Goal: Information Seeking & Learning: Learn about a topic

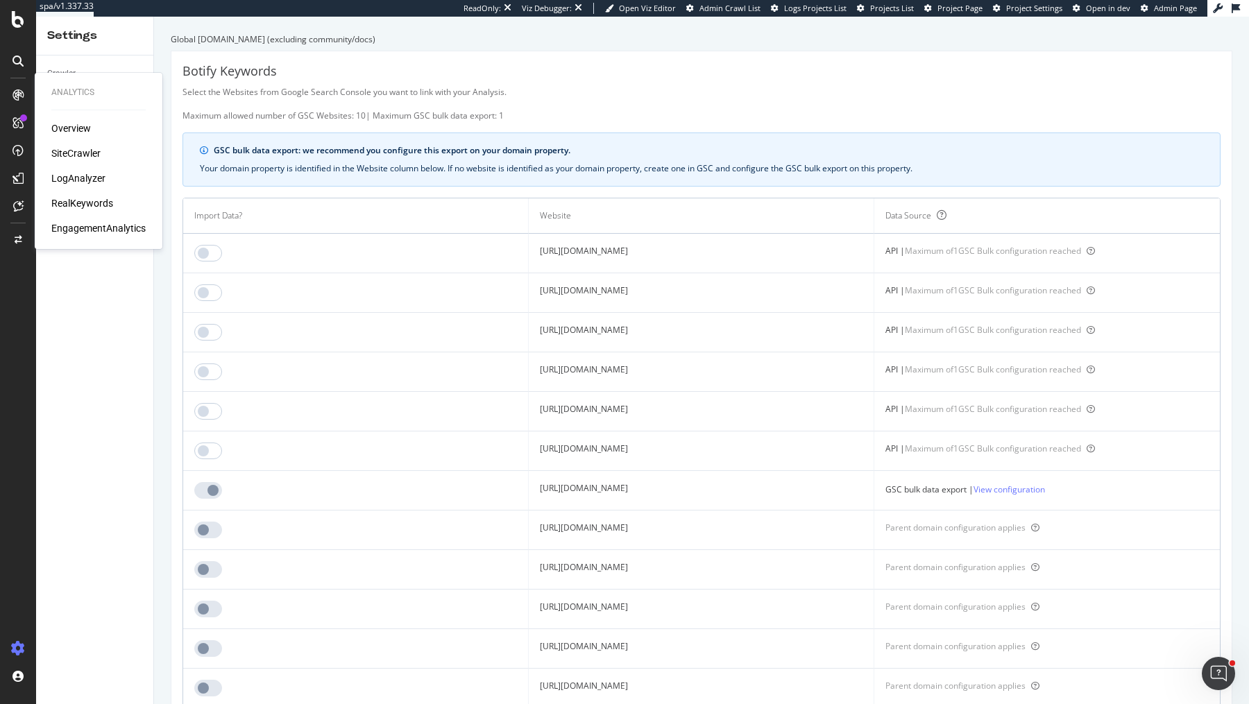
click at [74, 151] on div "SiteCrawler" at bounding box center [75, 153] width 49 height 14
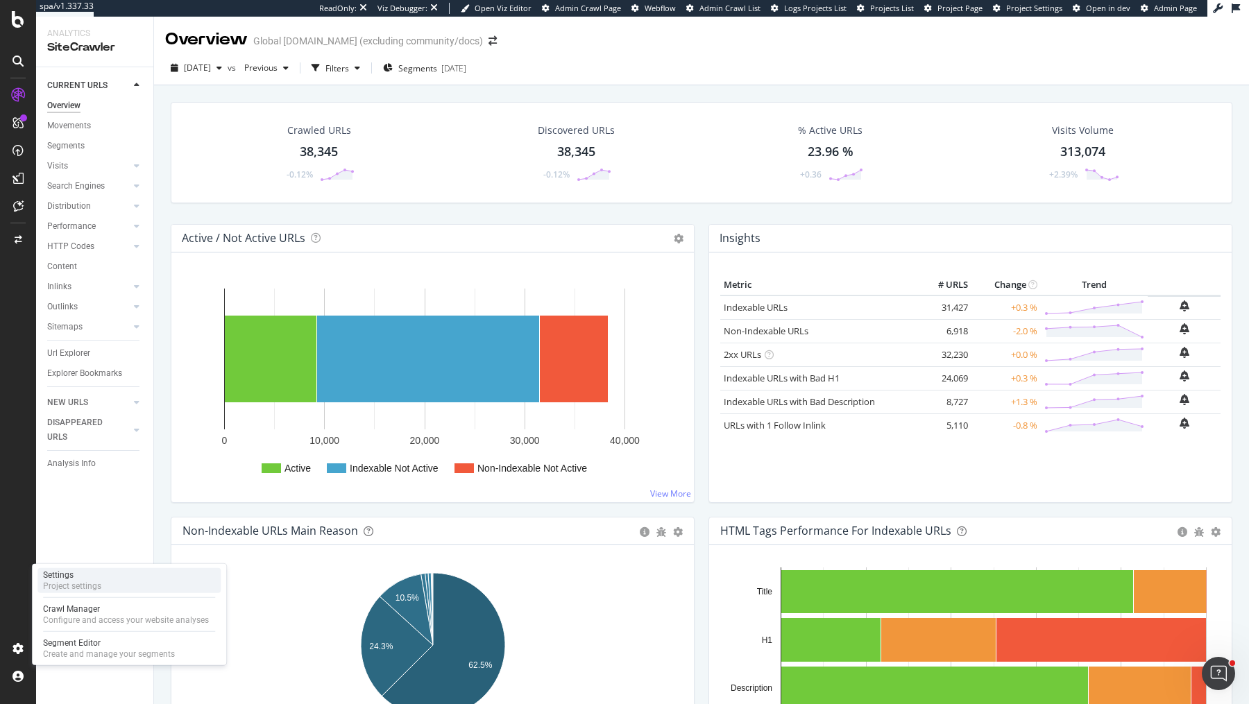
click at [93, 579] on div "Settings" at bounding box center [72, 575] width 58 height 11
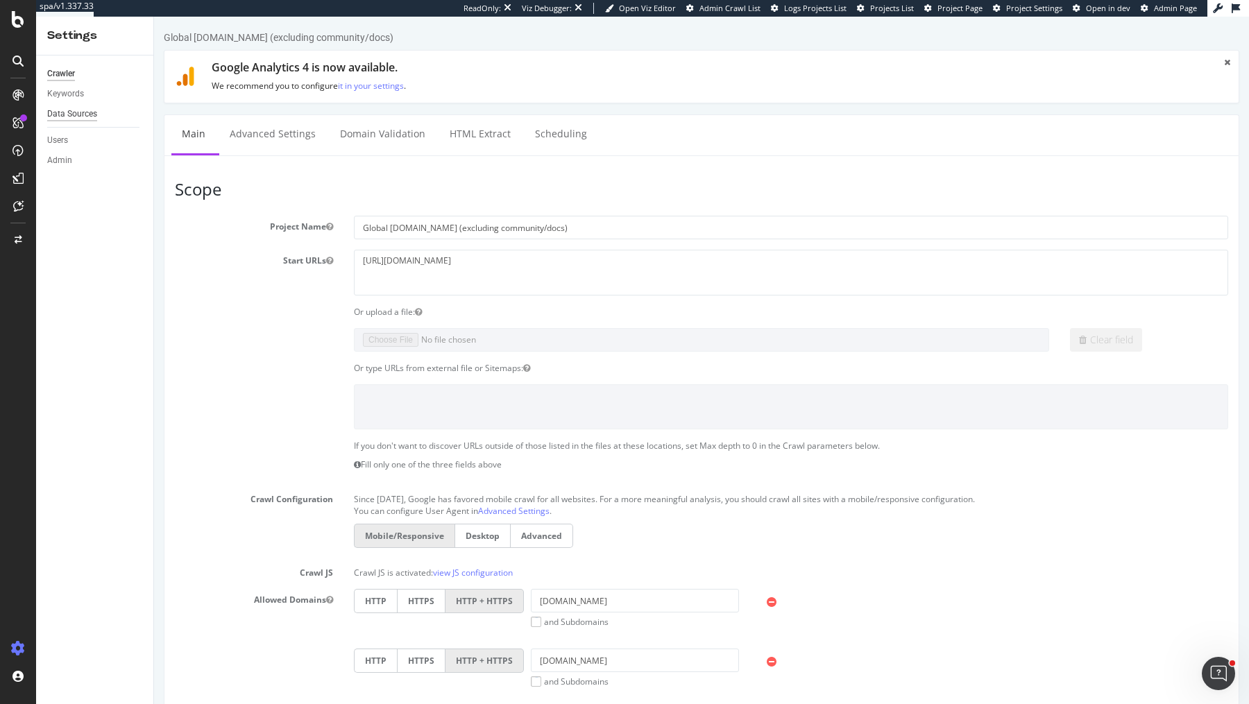
click at [82, 110] on div "Data Sources" at bounding box center [72, 114] width 50 height 15
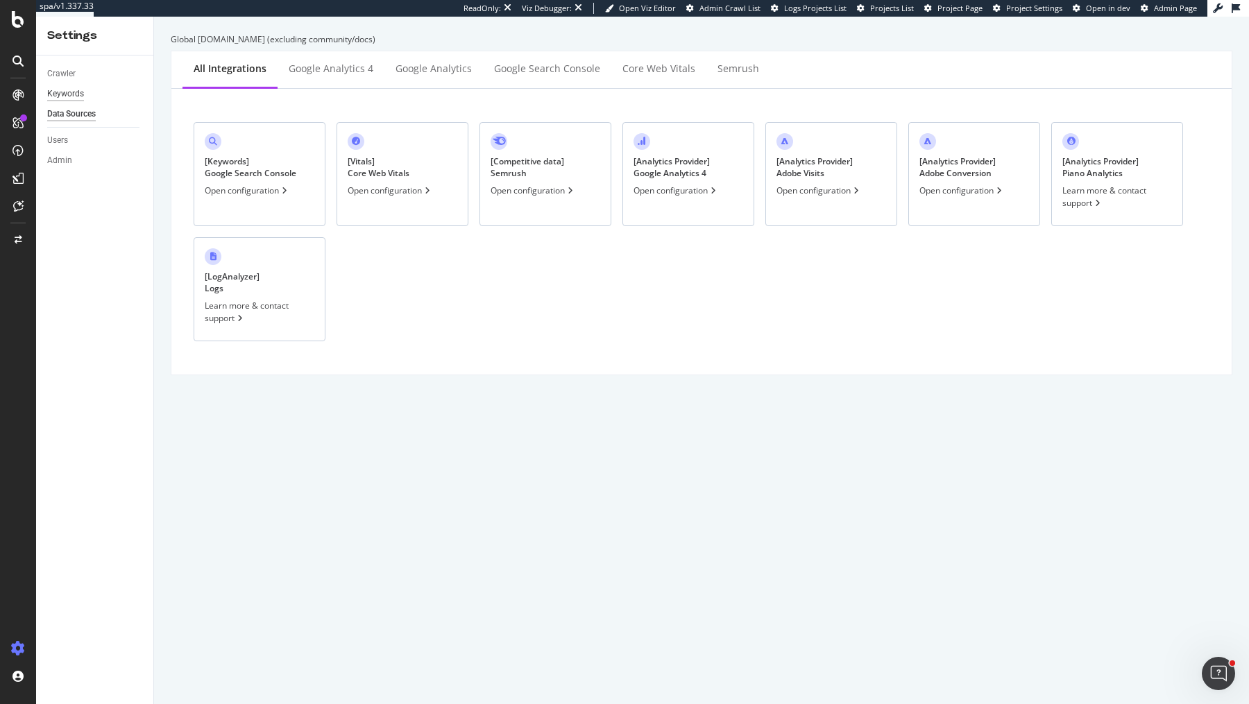
click at [78, 93] on div "Keywords" at bounding box center [65, 94] width 37 height 15
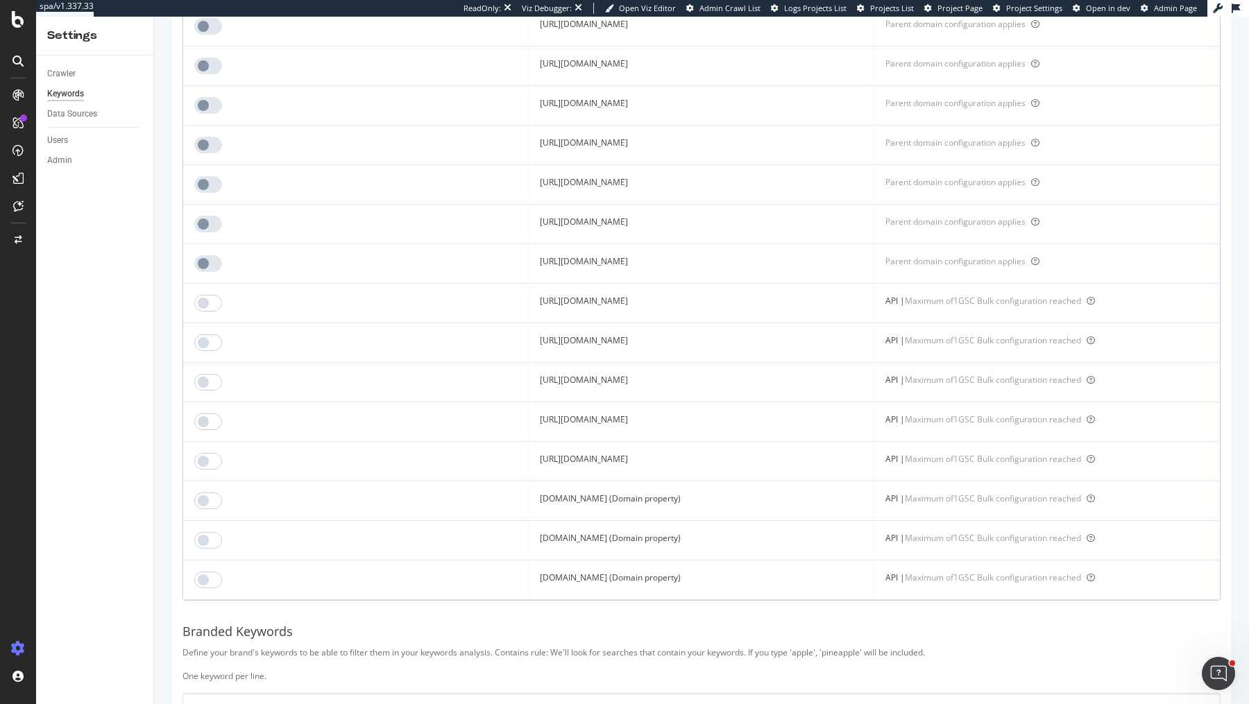
scroll to position [824, 0]
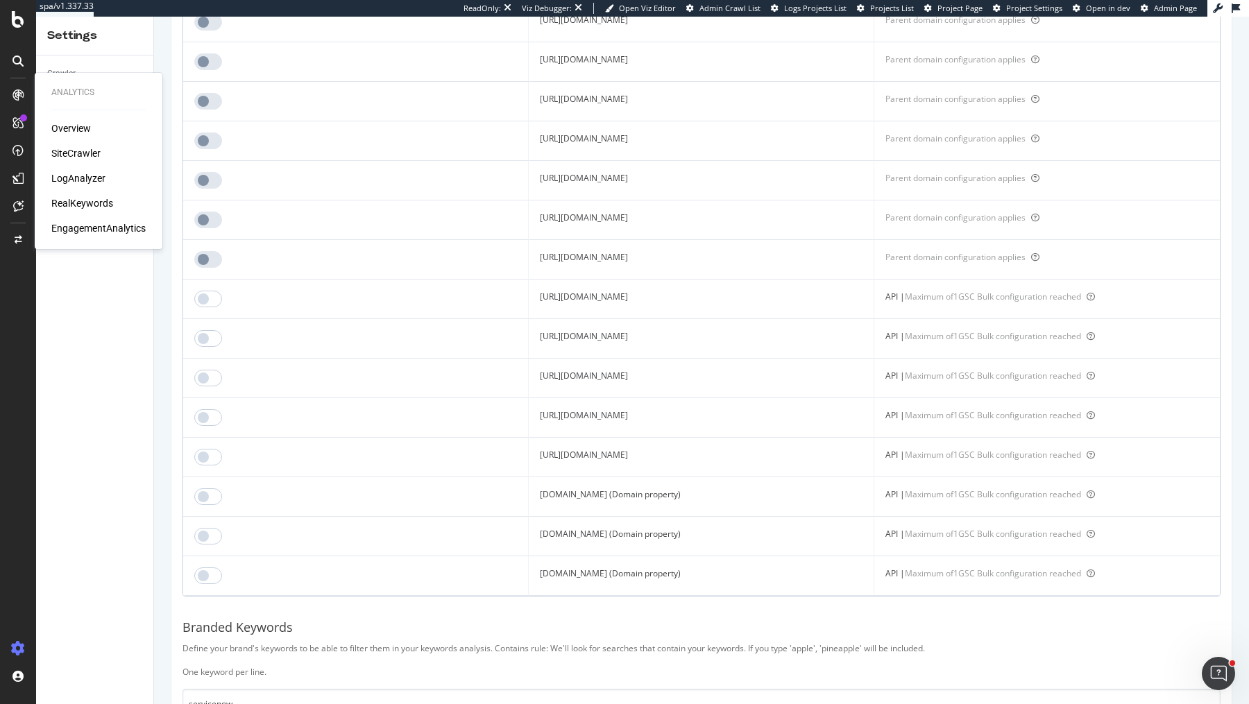
click at [80, 210] on div "RealKeywords" at bounding box center [82, 203] width 62 height 14
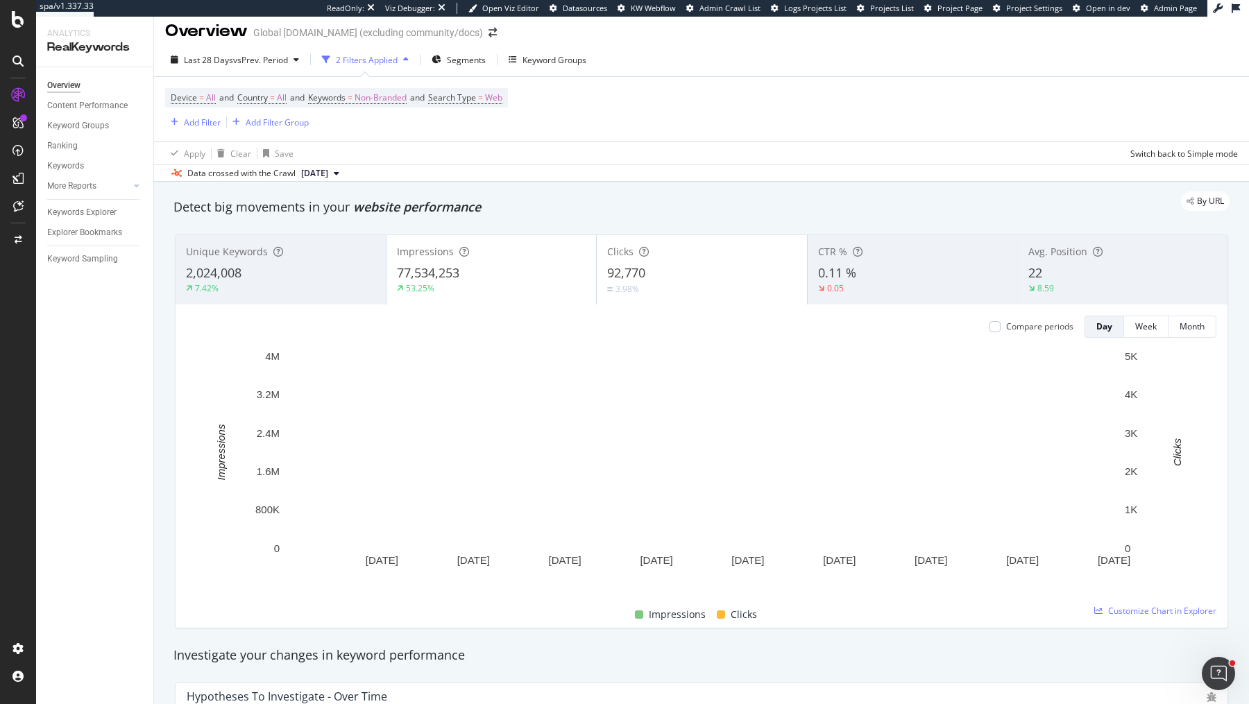
scroll to position [8, 0]
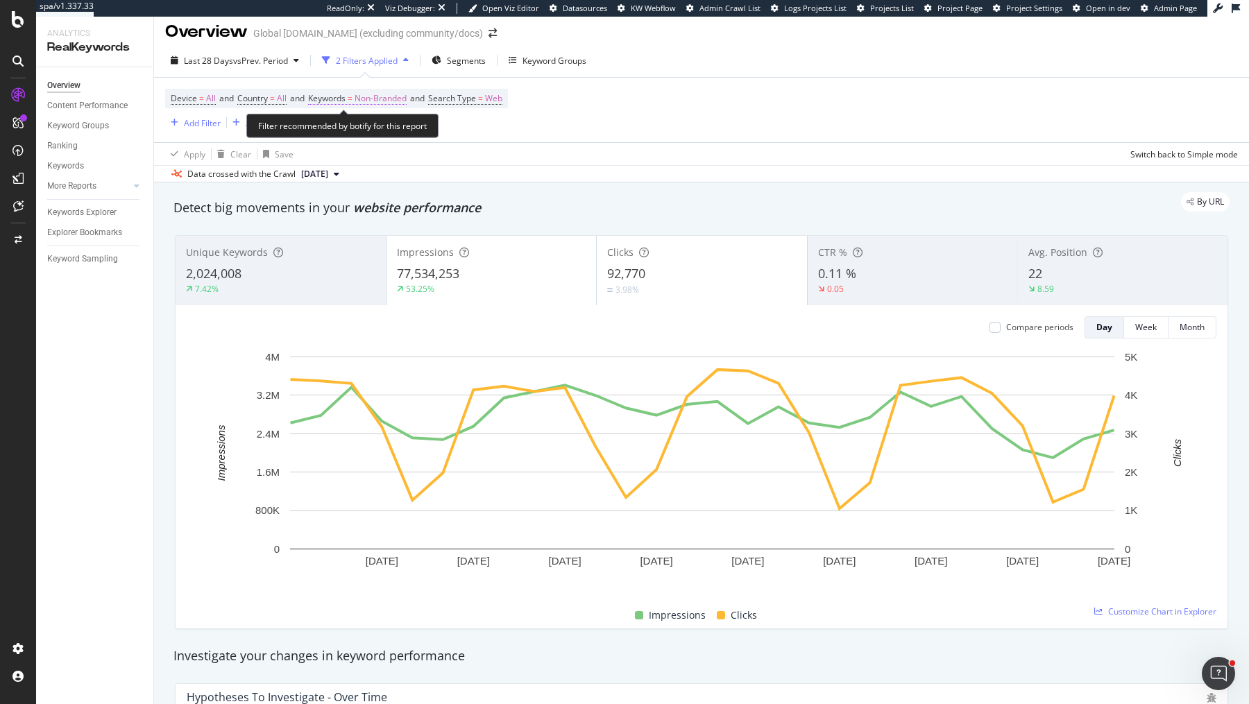
click at [399, 100] on span "Non-Branded" at bounding box center [381, 98] width 52 height 19
click at [380, 128] on span "Non-Branded" at bounding box center [357, 130] width 58 height 12
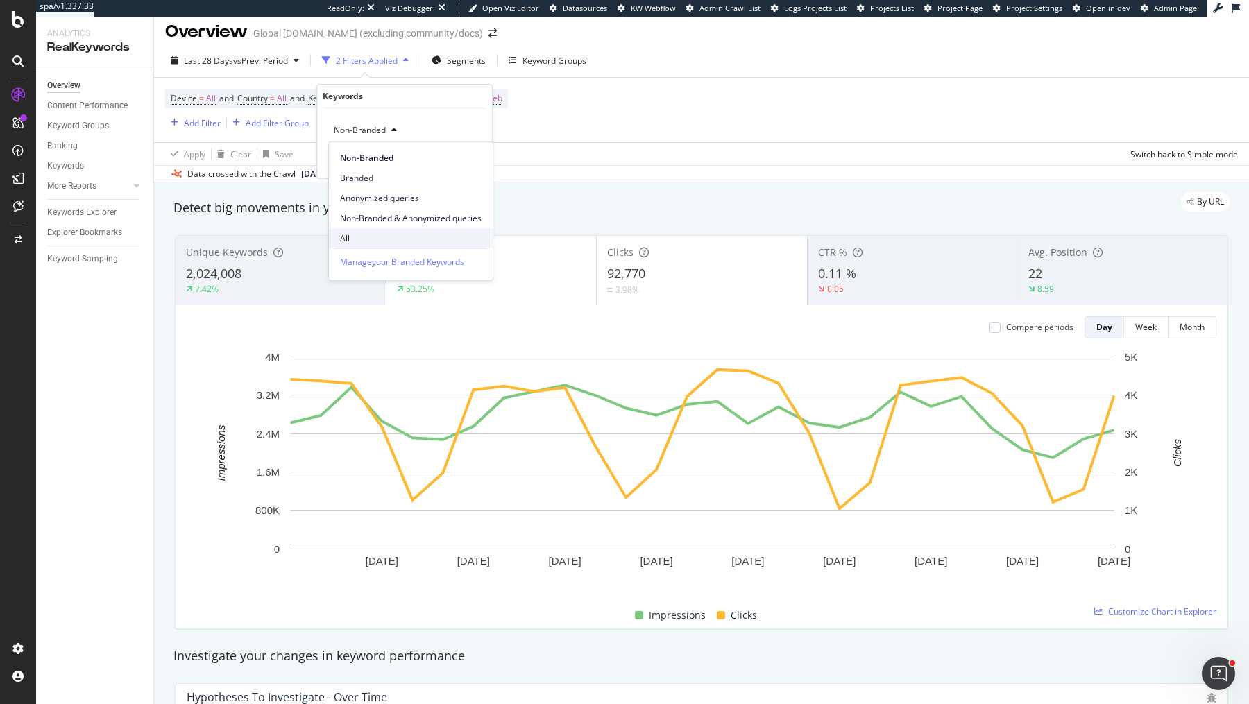
click at [356, 234] on span "All" at bounding box center [411, 238] width 142 height 12
click at [468, 157] on div "Apply" at bounding box center [470, 160] width 22 height 12
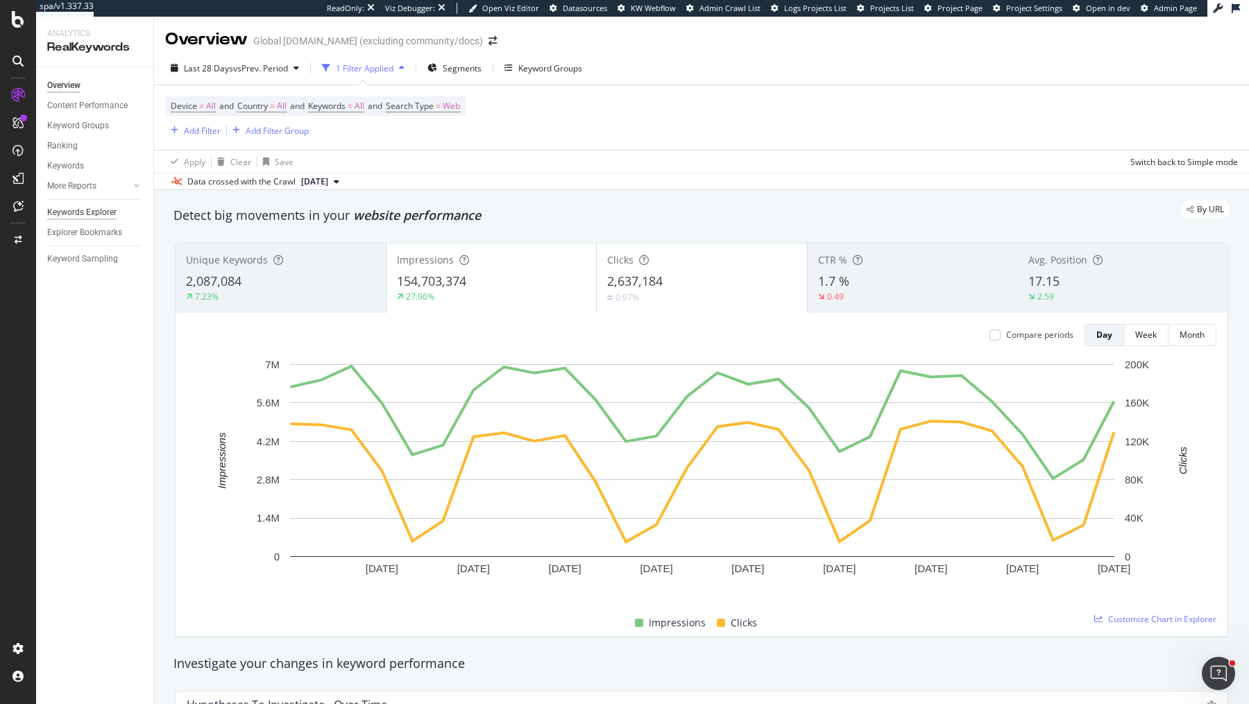
click at [84, 213] on div "Keywords Explorer" at bounding box center [81, 212] width 69 height 15
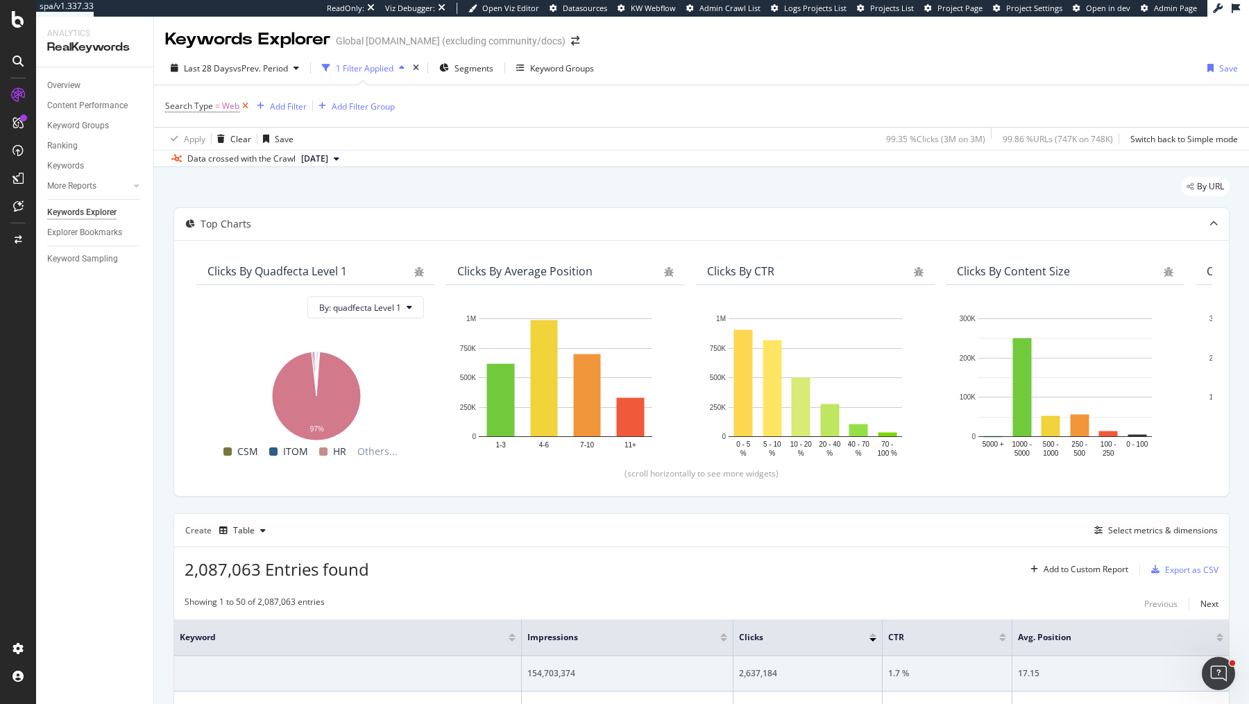
click at [247, 105] on icon at bounding box center [245, 106] width 12 height 14
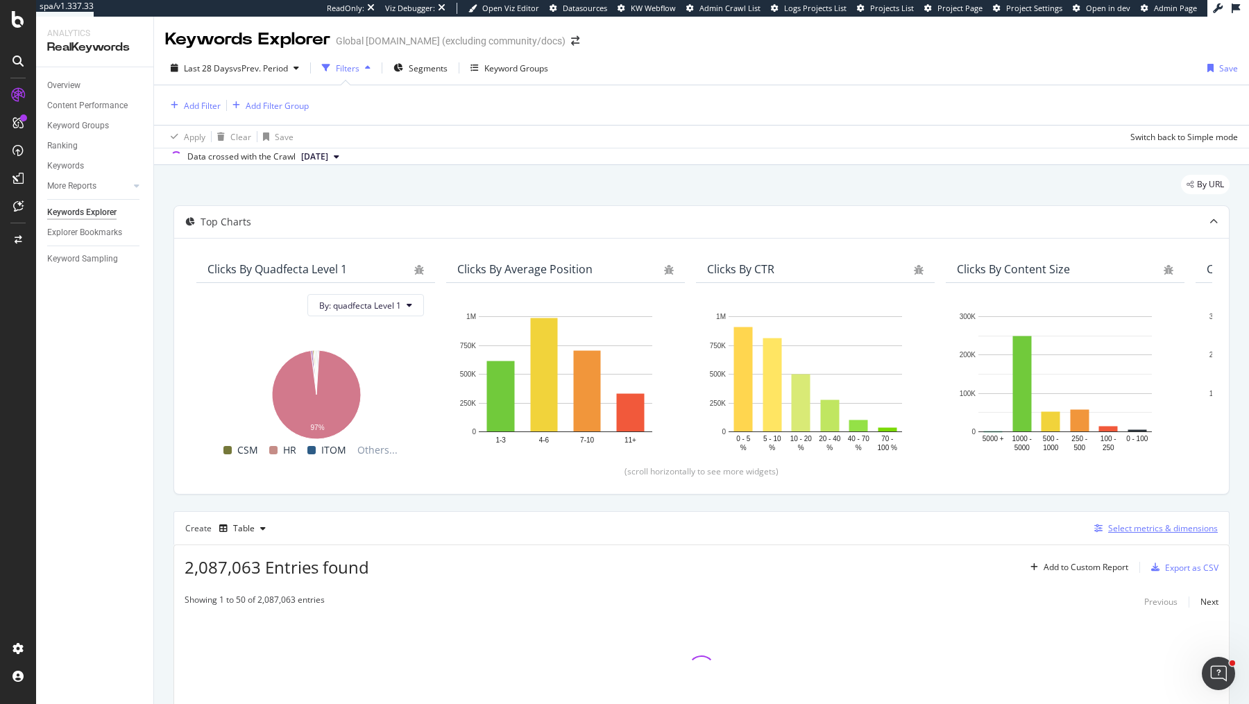
click at [1150, 522] on div "Select metrics & dimensions" at bounding box center [1163, 528] width 110 height 12
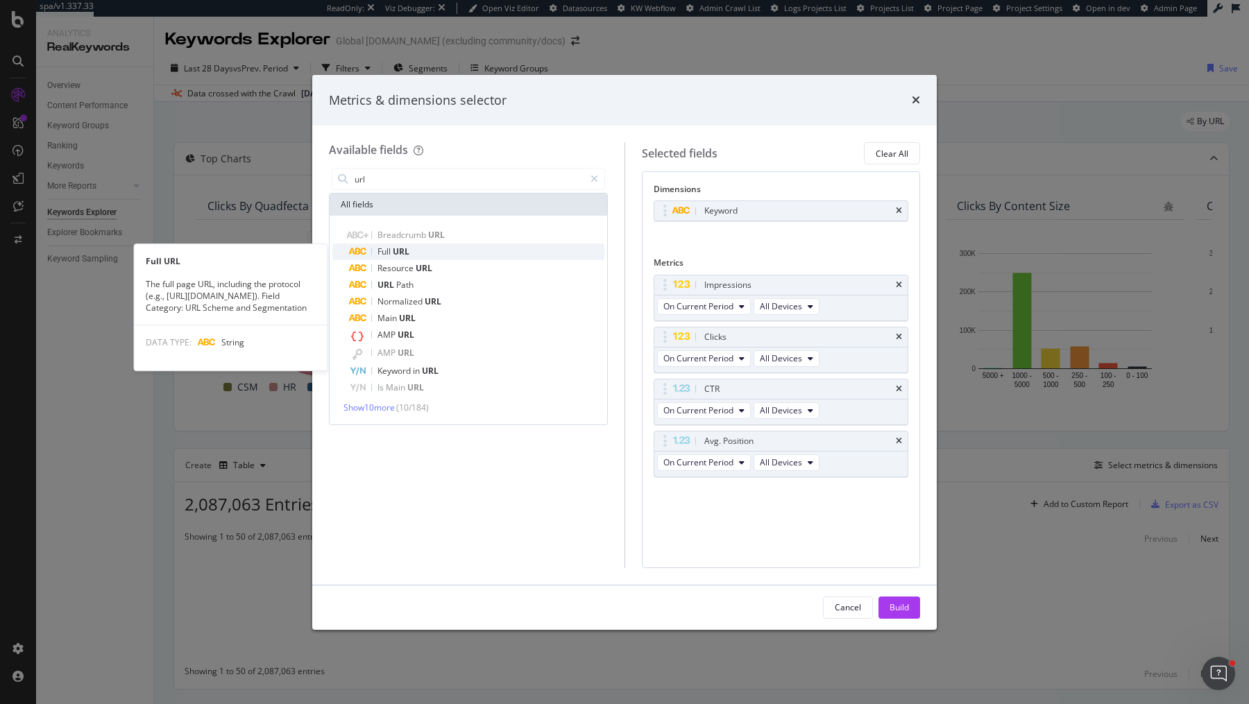
type input "url"
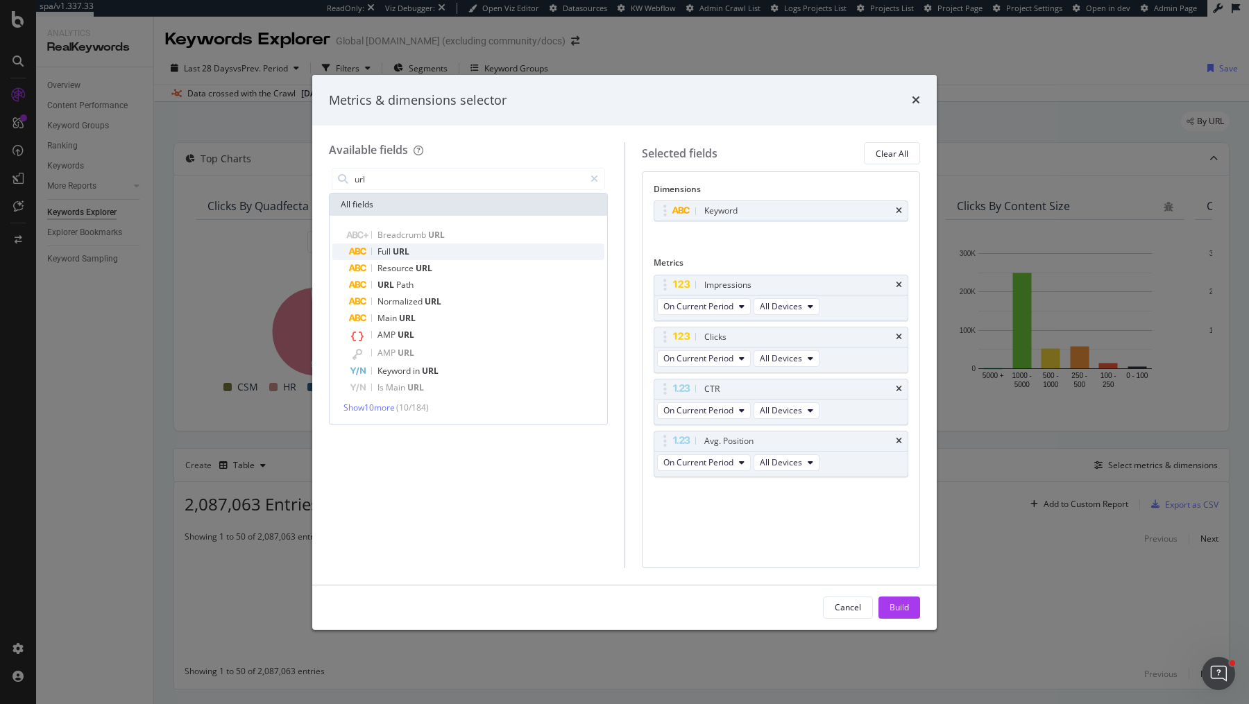
click at [464, 248] on div "Full URL" at bounding box center [476, 252] width 255 height 17
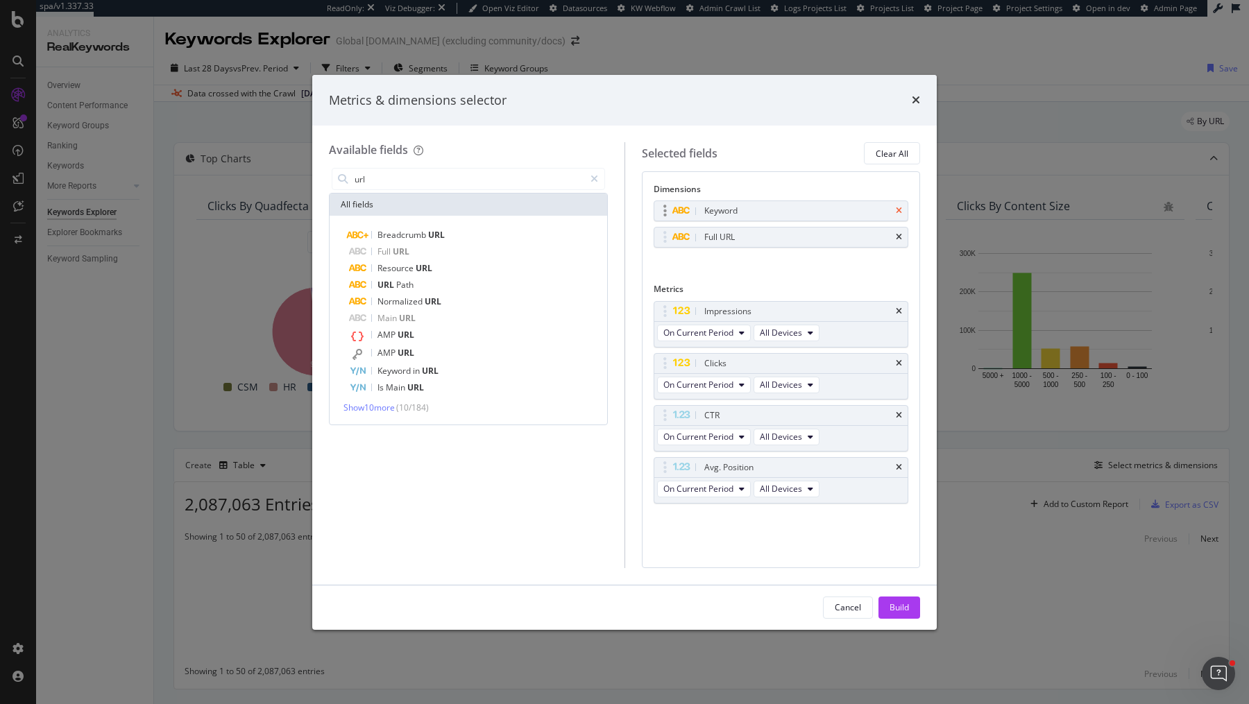
click at [902, 212] on icon "times" at bounding box center [899, 211] width 6 height 8
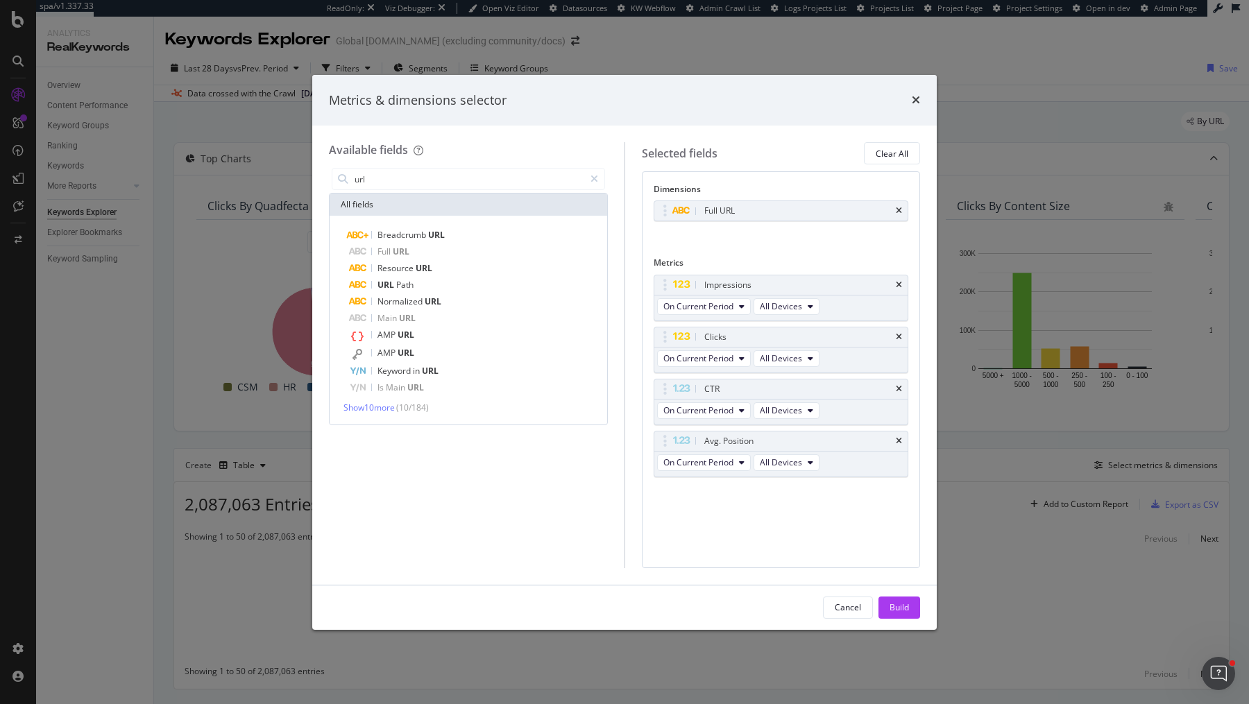
click at [906, 608] on div "Build" at bounding box center [899, 608] width 19 height 12
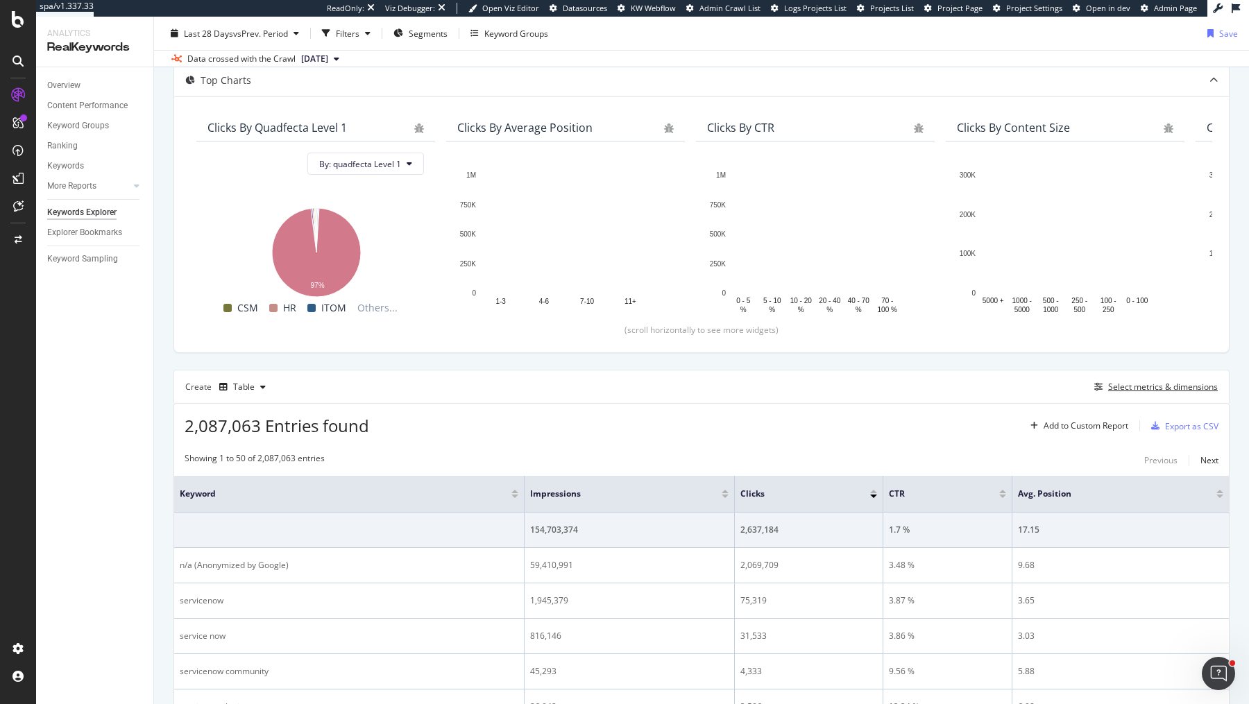
scroll to position [50, 0]
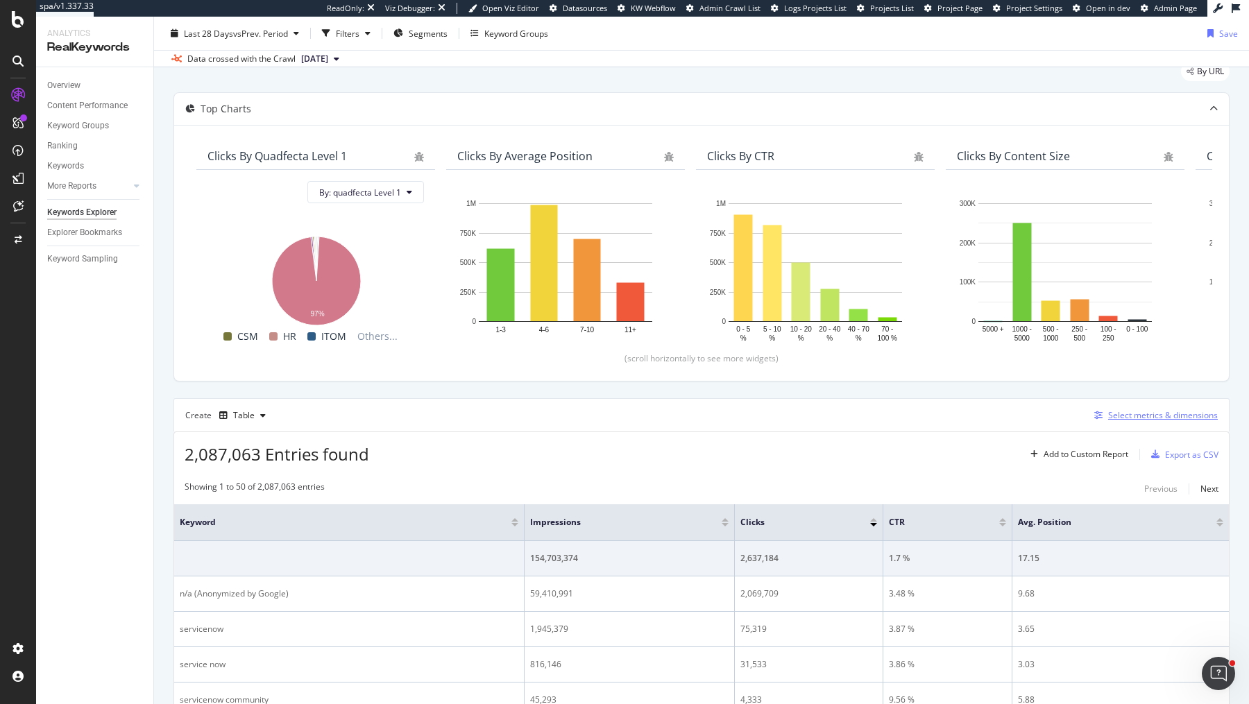
click at [1140, 414] on div "Select metrics & dimensions" at bounding box center [1163, 415] width 110 height 12
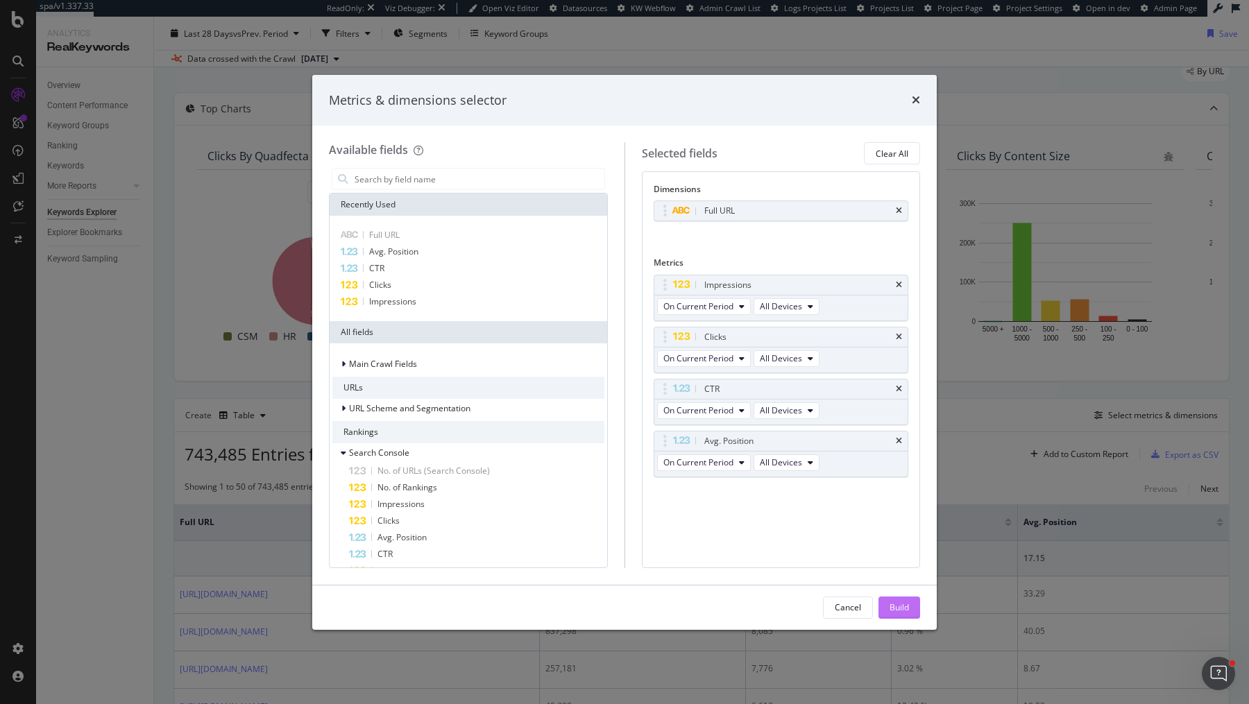
click at [901, 606] on div "Build" at bounding box center [899, 608] width 19 height 12
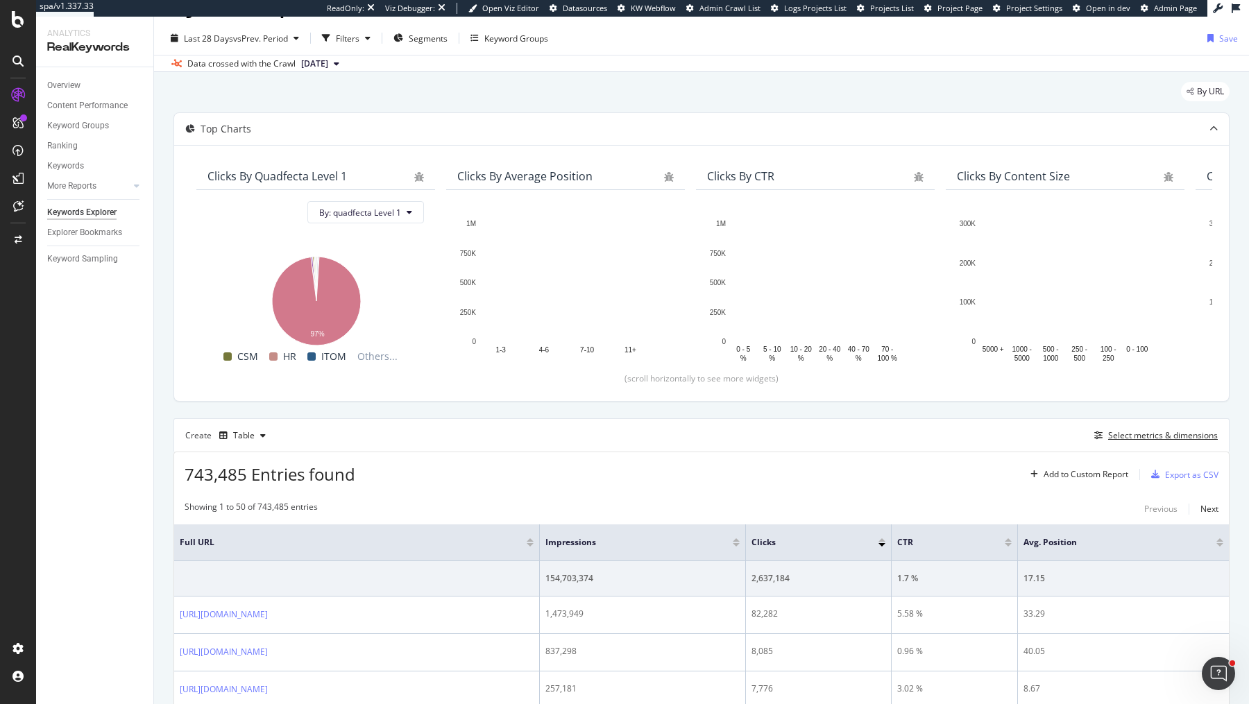
scroll to position [0, 0]
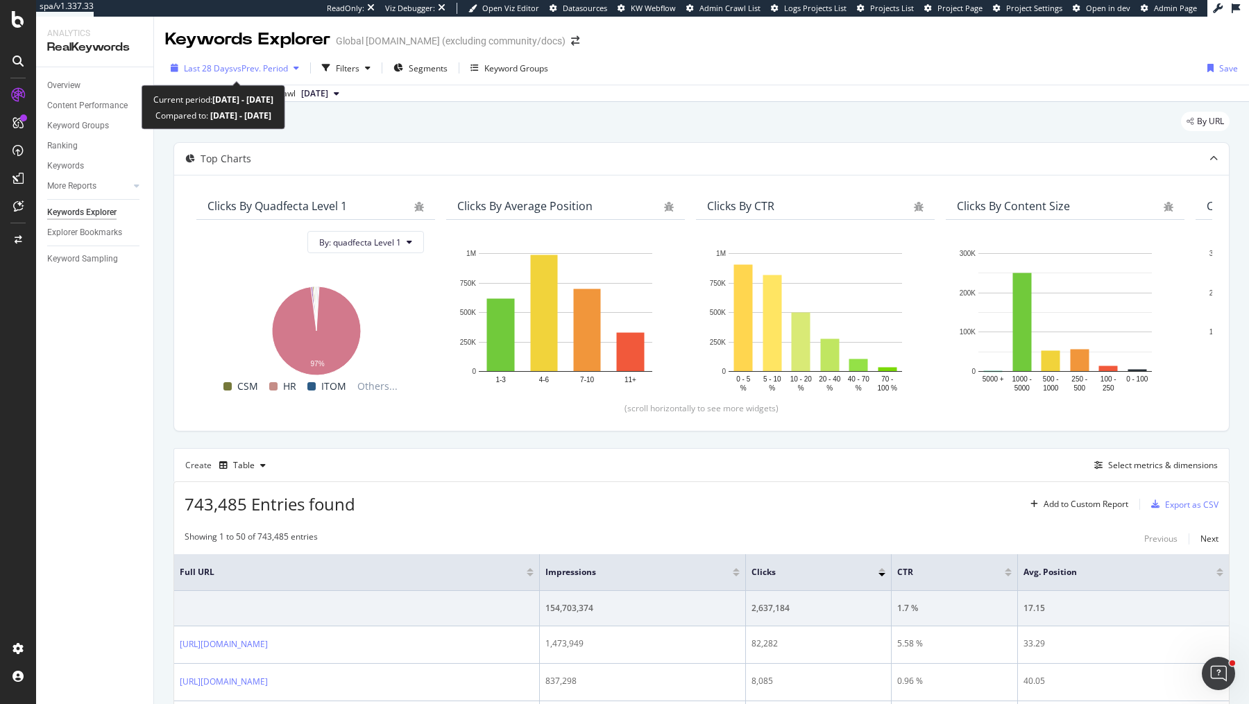
click at [192, 58] on div "Last 28 Days vs Prev. Period" at bounding box center [234, 68] width 139 height 21
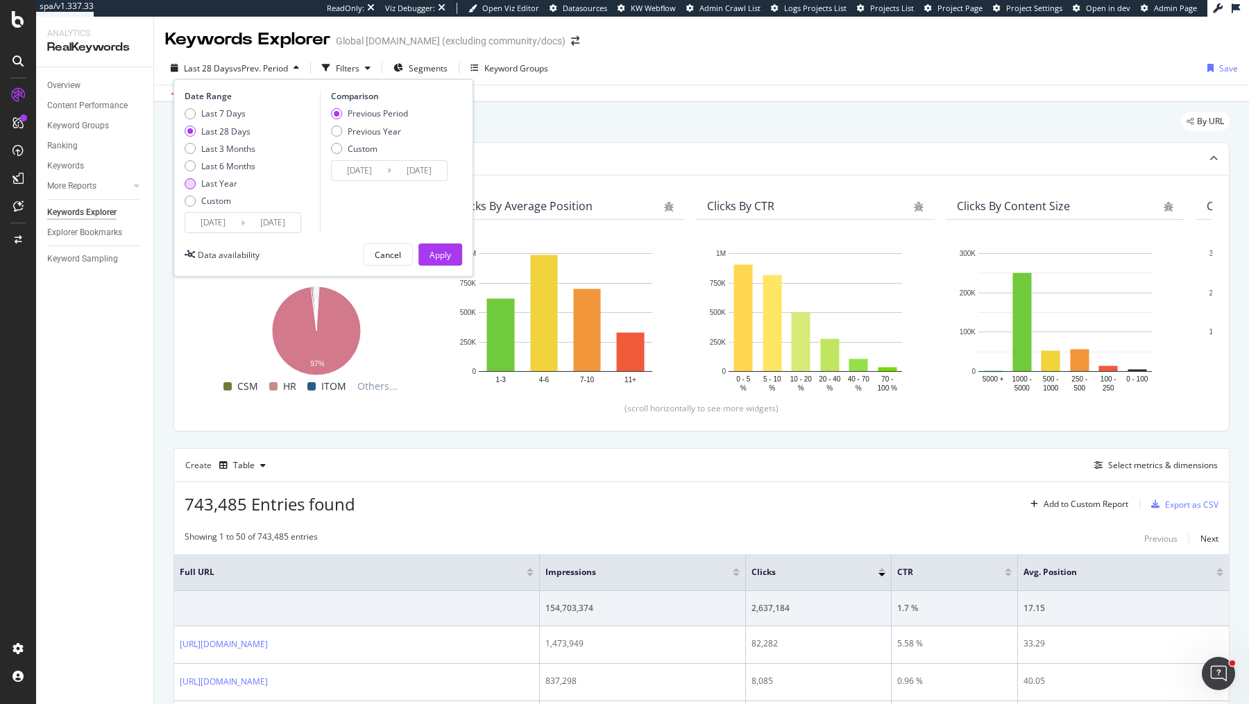
click at [232, 180] on div "Last Year" at bounding box center [219, 184] width 36 height 12
type input "[DATE]"
type input "2023/09/17"
type input "2024/09/15"
click at [450, 250] on button "Apply" at bounding box center [440, 255] width 44 height 22
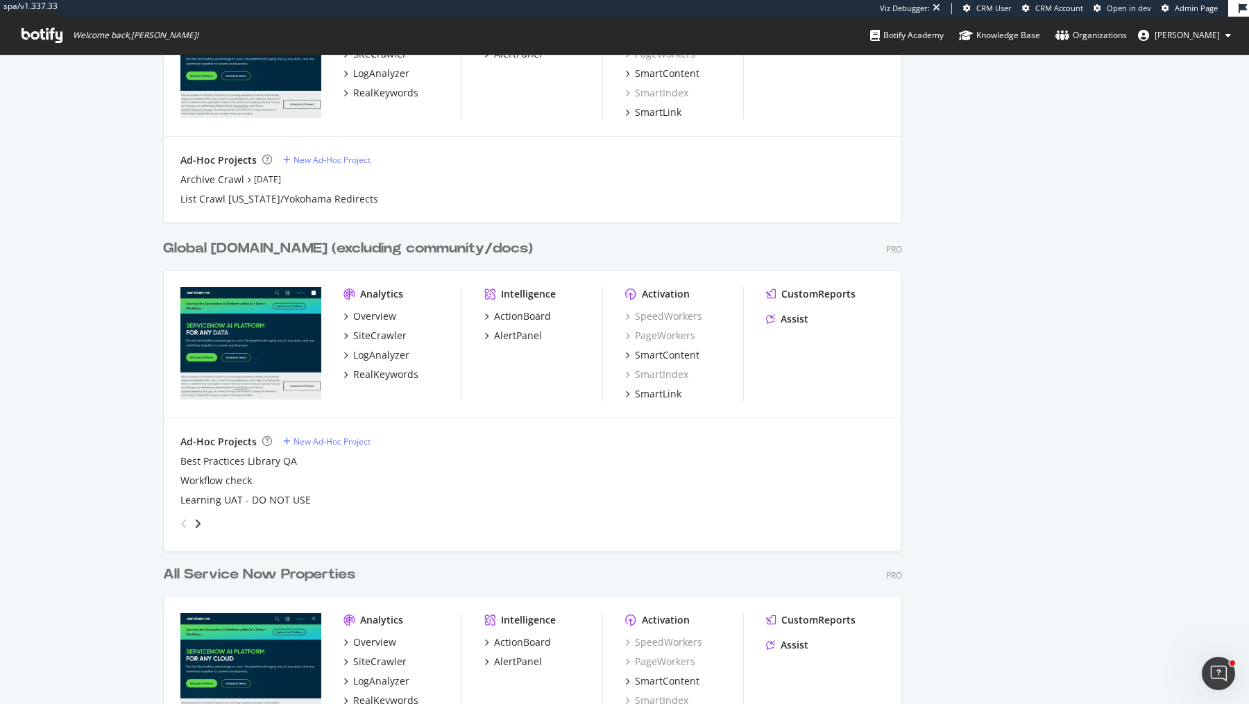
scroll to position [1269, 0]
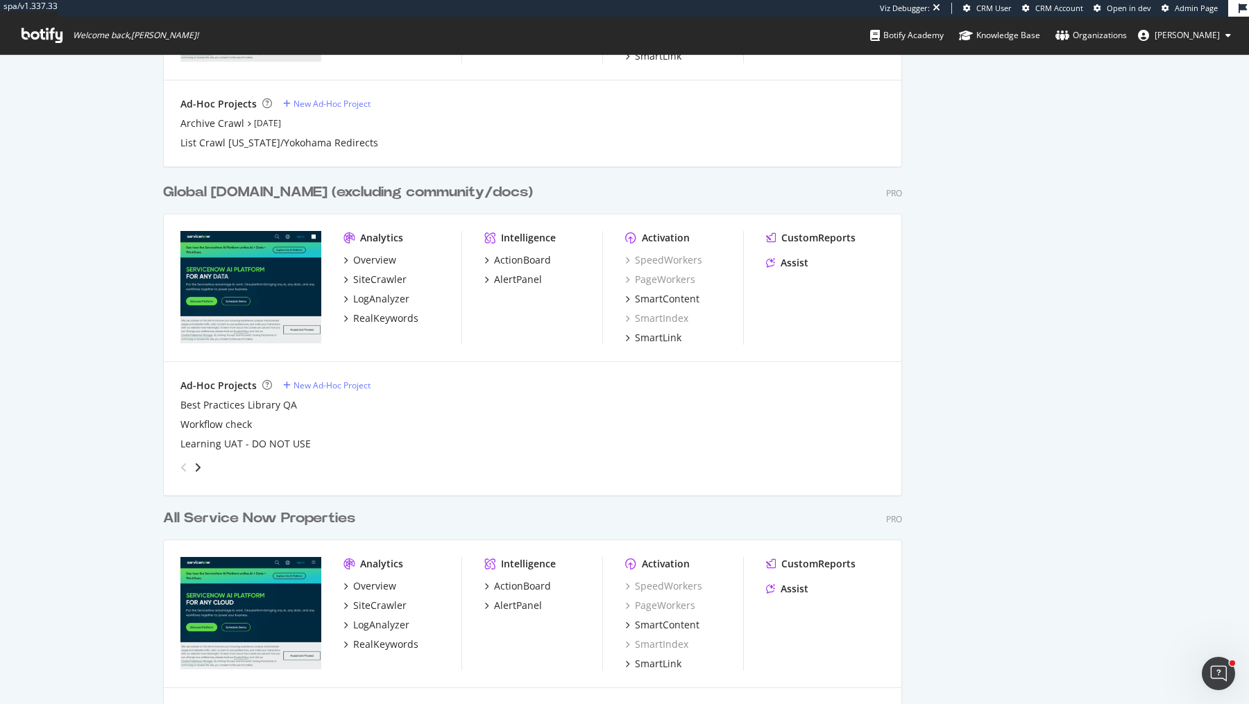
click at [253, 518] on div "All Service Now Properties" at bounding box center [259, 519] width 192 height 20
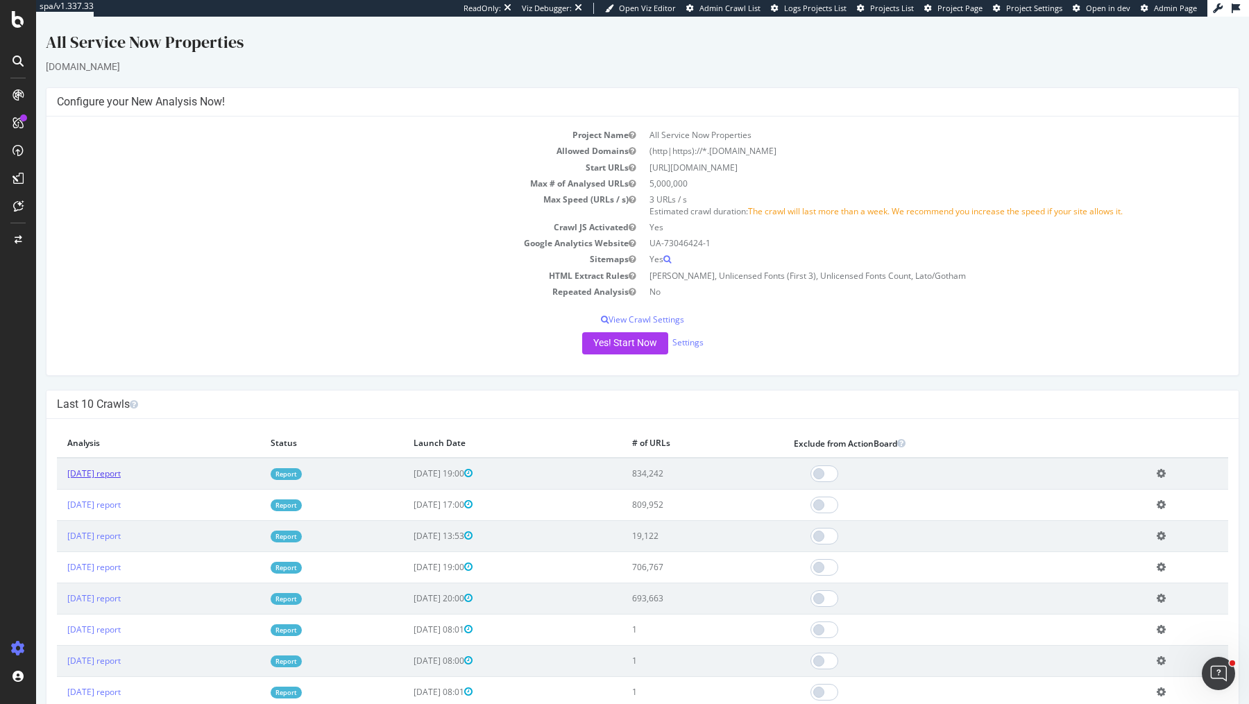
click at [117, 470] on link "2025 Jun. 6th report" at bounding box center [93, 474] width 53 height 12
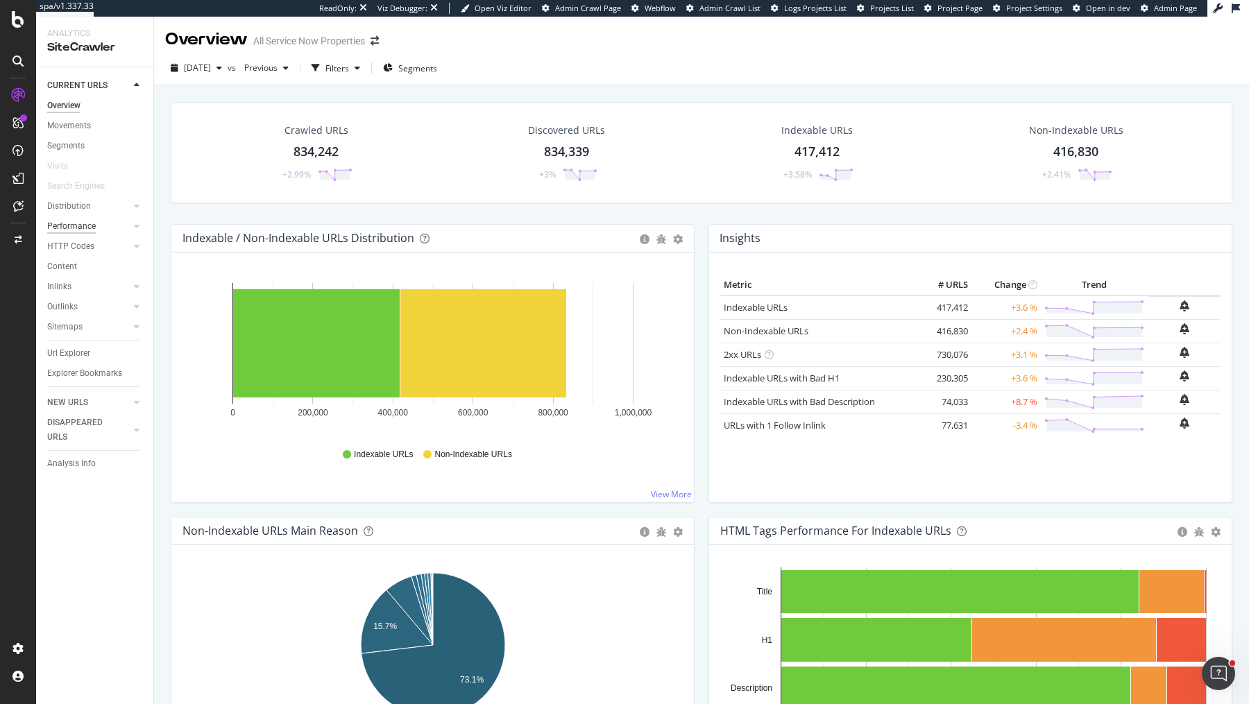
click at [88, 226] on div "Performance" at bounding box center [71, 226] width 49 height 15
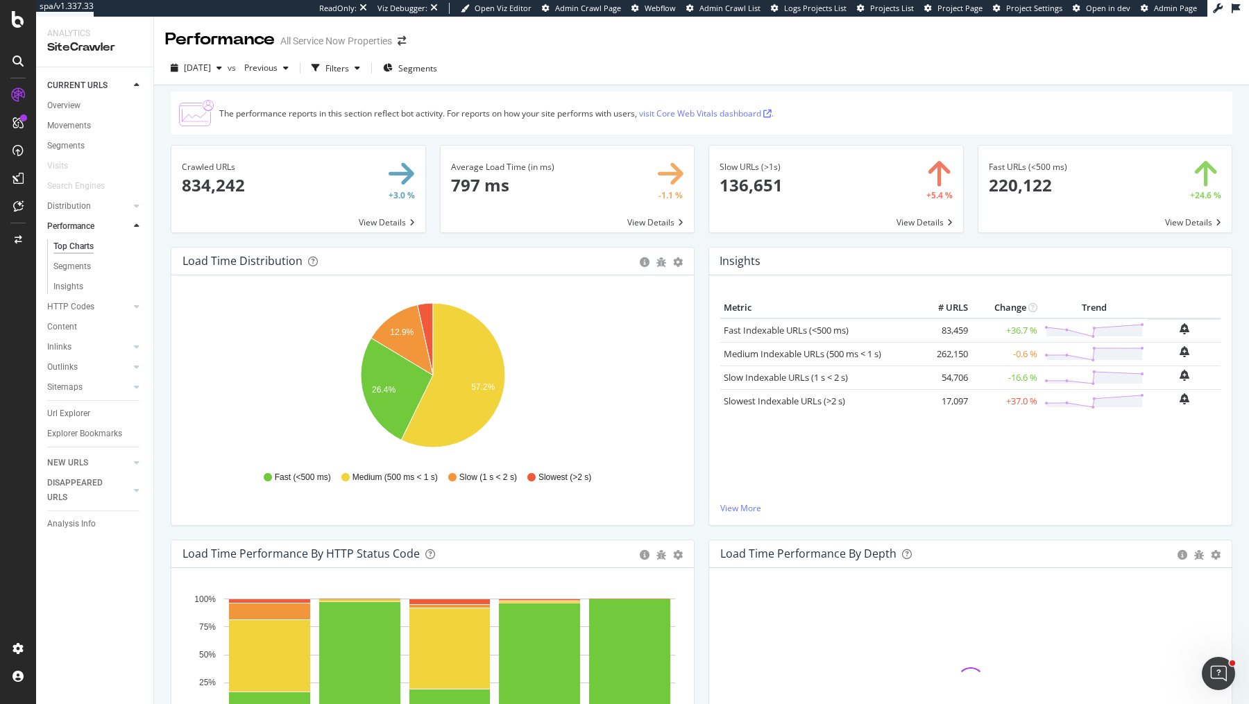
scroll to position [1052, 0]
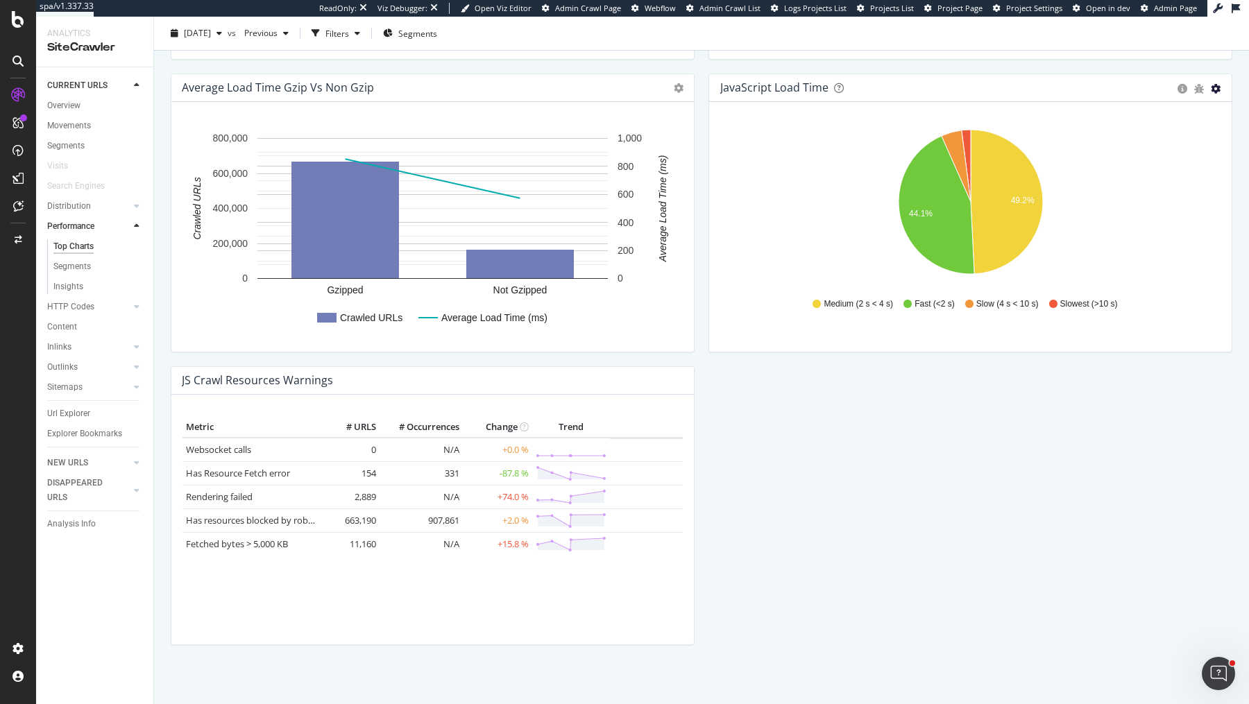
click at [1216, 84] on icon "gear" at bounding box center [1216, 89] width 10 height 10
click at [1145, 139] on span "Table" at bounding box center [1168, 141] width 126 height 19
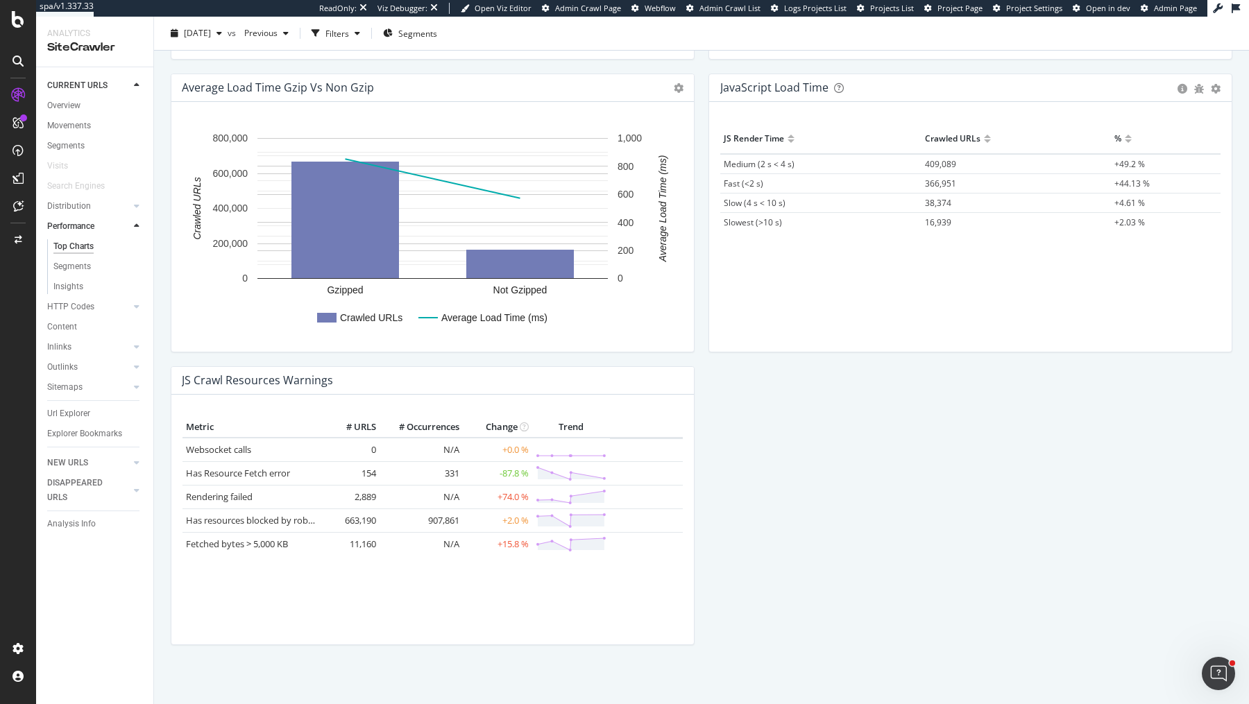
click at [158, 329] on div "Performance All Service Now Properties 2025 Jun. 6th vs Previous Filters Segmen…" at bounding box center [701, 361] width 1095 height 688
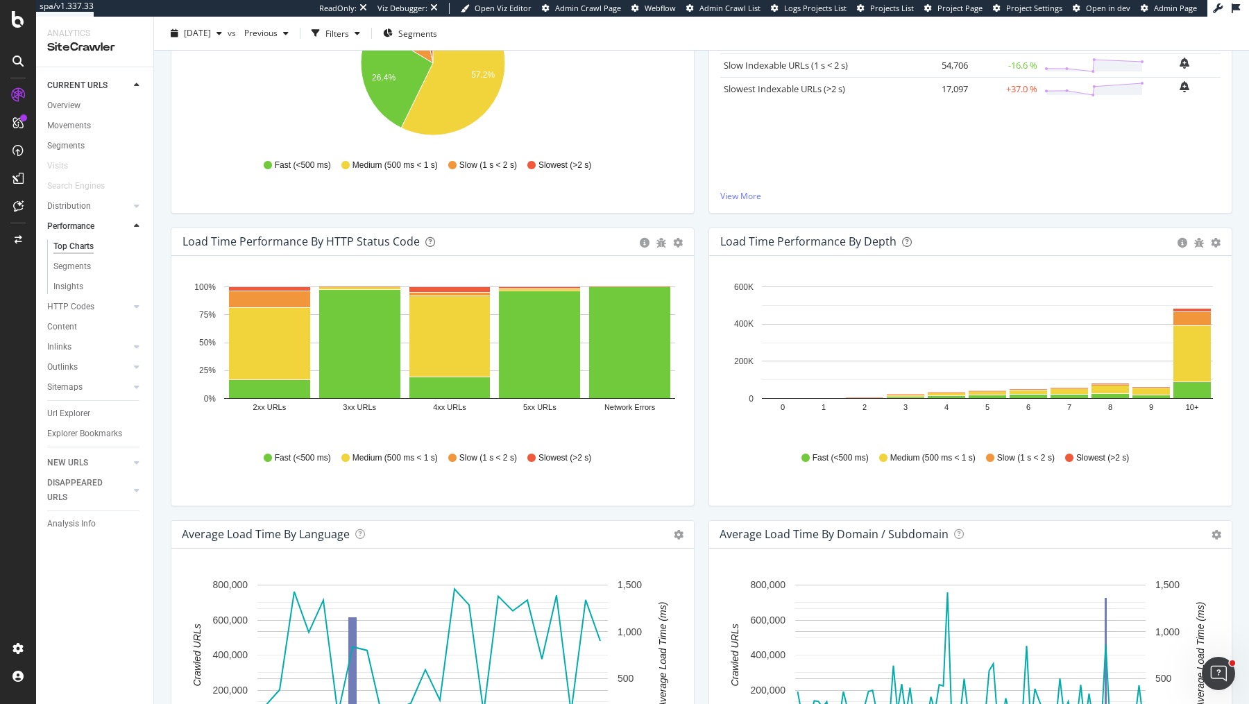
scroll to position [0, 0]
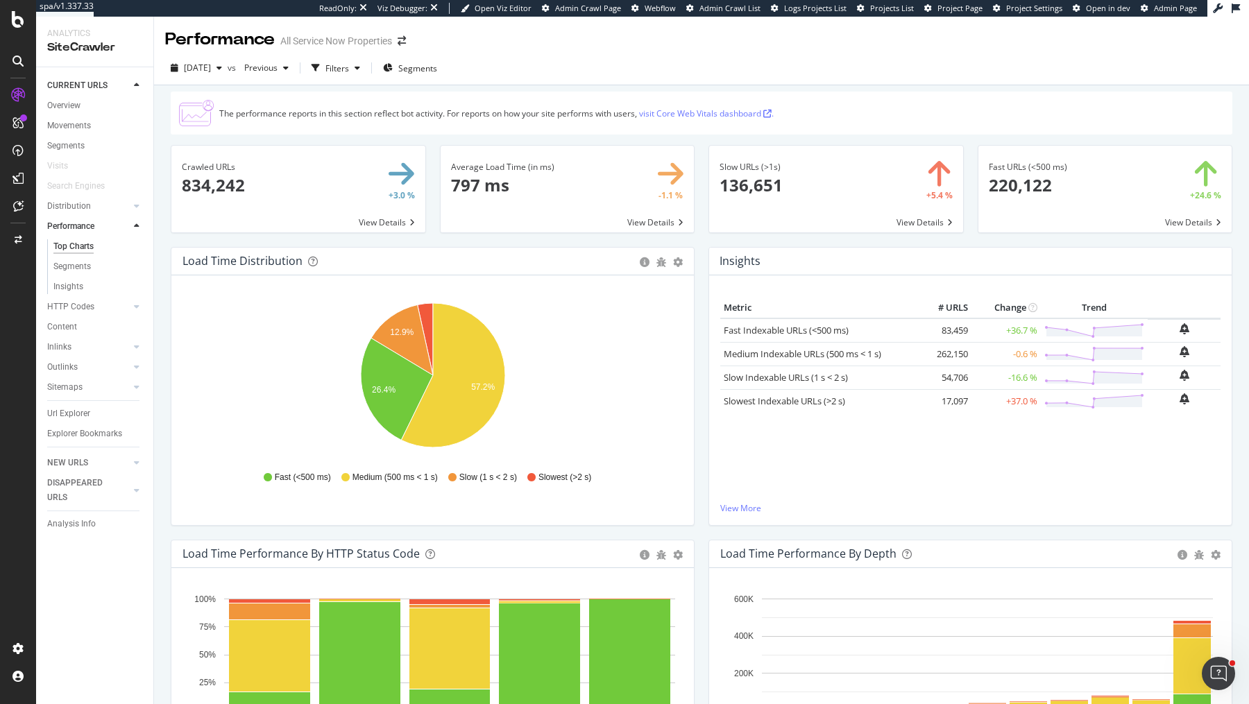
click at [699, 146] on div "Average Load Time (in ms) × Close Chart main-metric-speed-avg - API Requests Li…" at bounding box center [567, 196] width 269 height 102
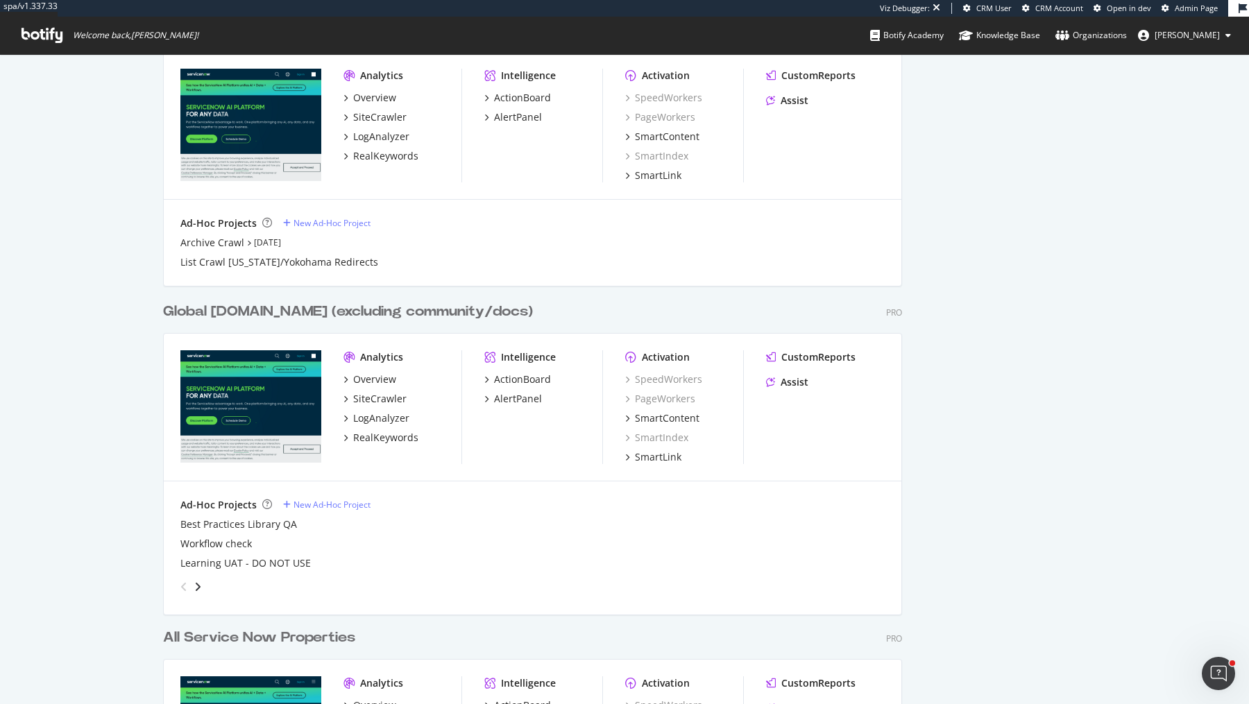
scroll to position [1157, 0]
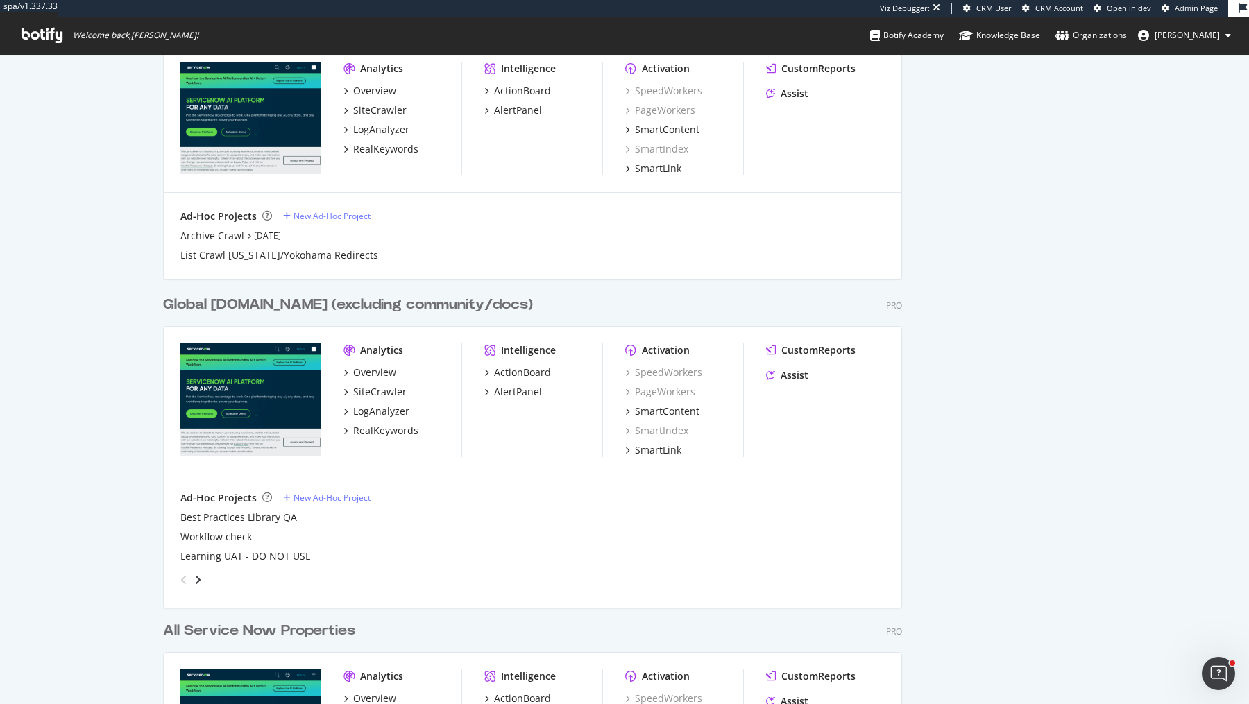
click at [270, 348] on img "grid" at bounding box center [250, 399] width 141 height 112
click at [306, 297] on div "Global [DOMAIN_NAME] (excluding community/docs)" at bounding box center [348, 305] width 370 height 20
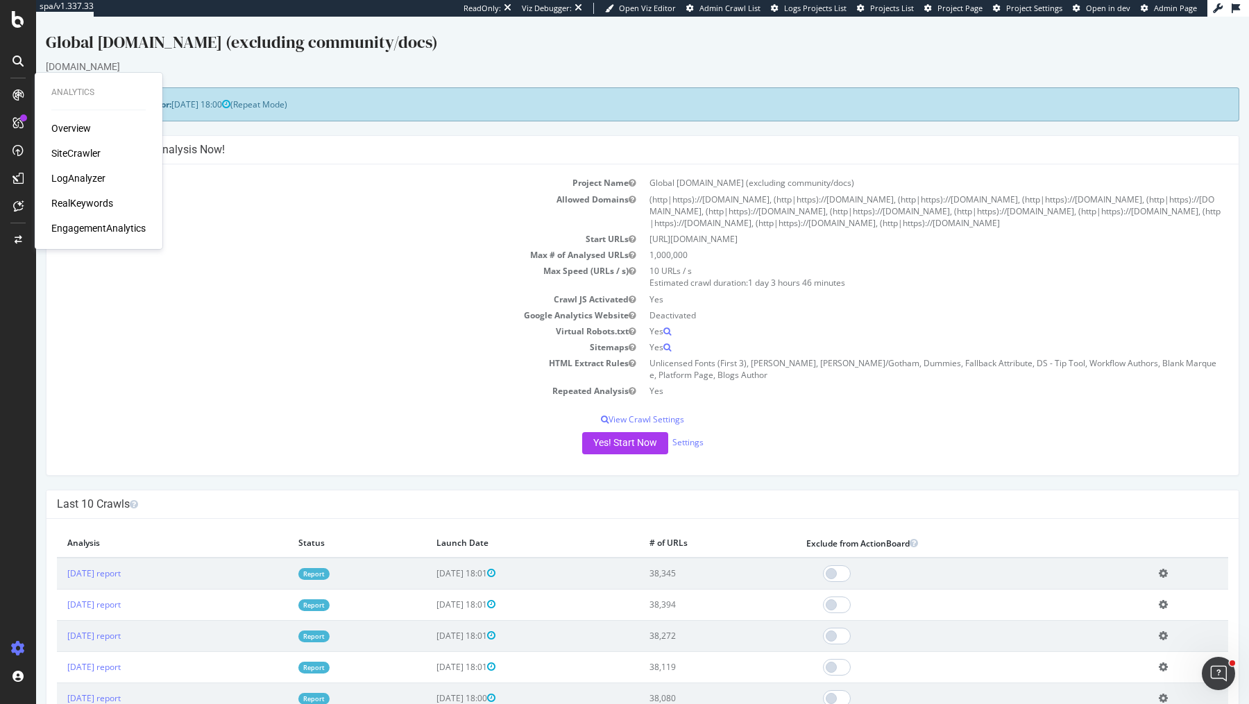
click at [76, 153] on div "SiteCrawler" at bounding box center [75, 153] width 49 height 14
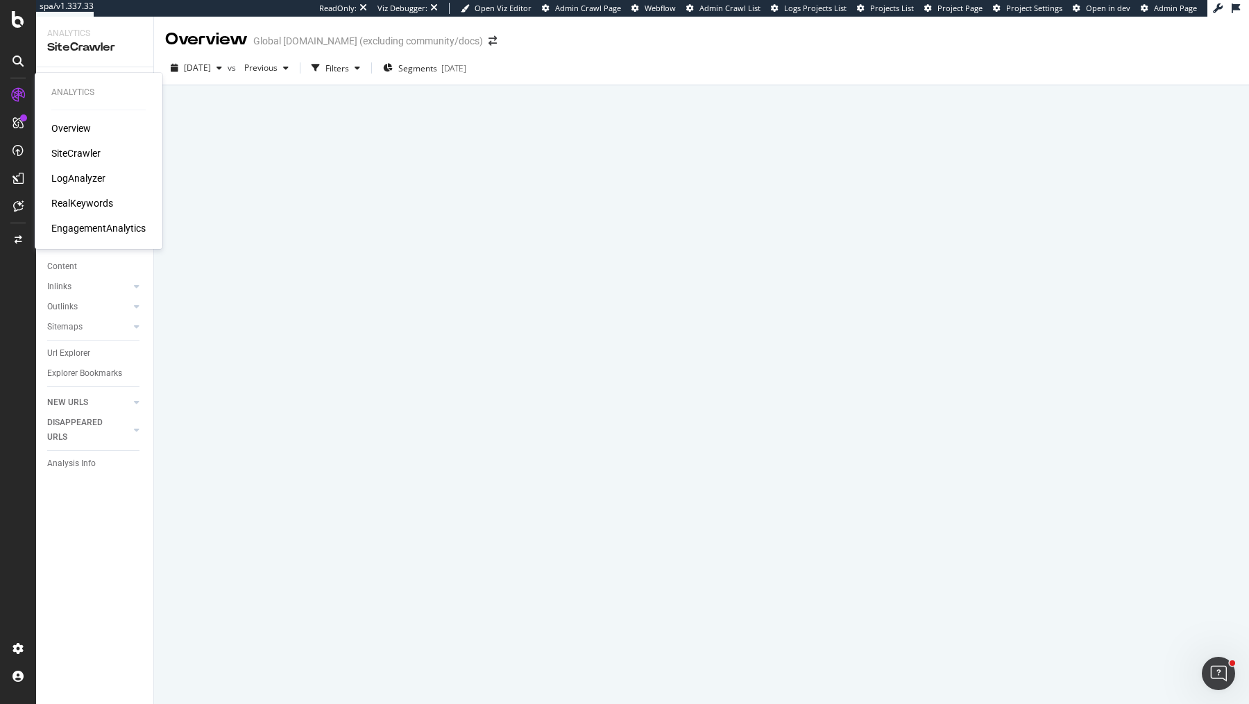
click at [67, 178] on div "LogAnalyzer" at bounding box center [78, 178] width 54 height 14
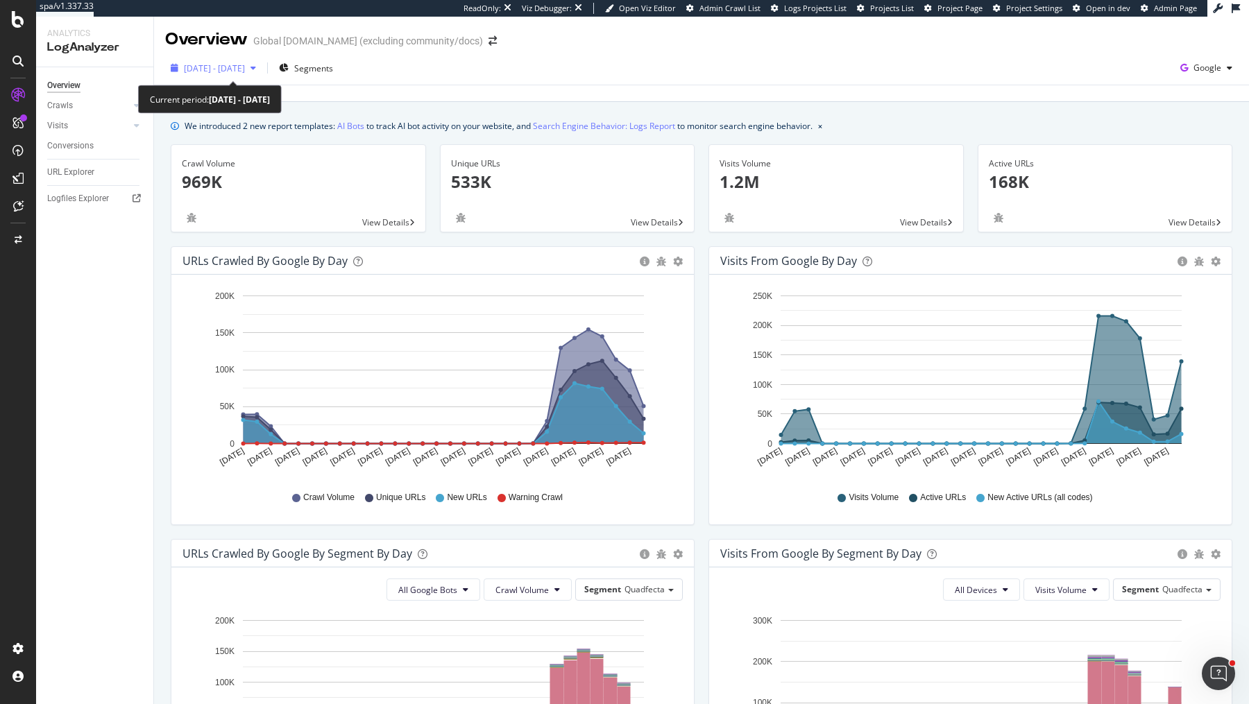
click at [200, 69] on span "[DATE] - [DATE]" at bounding box center [214, 68] width 61 height 12
click at [724, 103] on div "We introduced 2 new report templates: AI Bots to track AI bot activity on your …" at bounding box center [701, 637] width 1095 height 1071
click at [64, 103] on div "Crawls" at bounding box center [60, 106] width 26 height 15
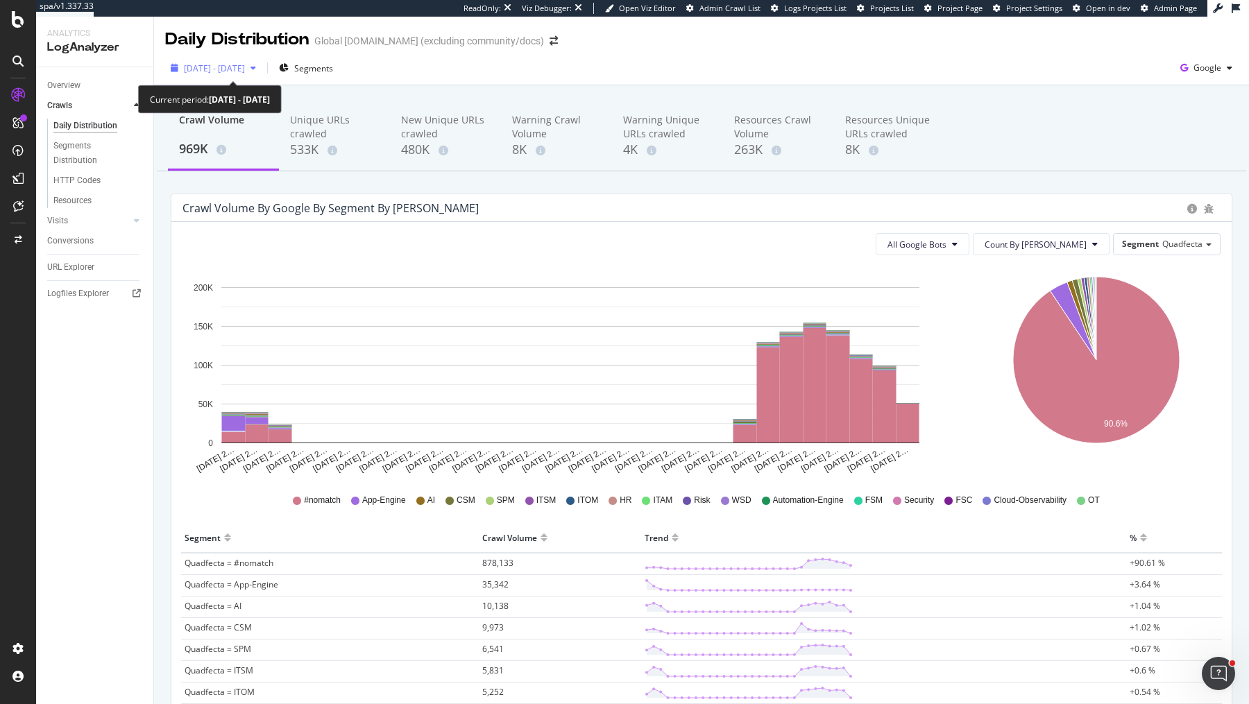
click at [225, 70] on span "[DATE] - [DATE]" at bounding box center [214, 68] width 61 height 12
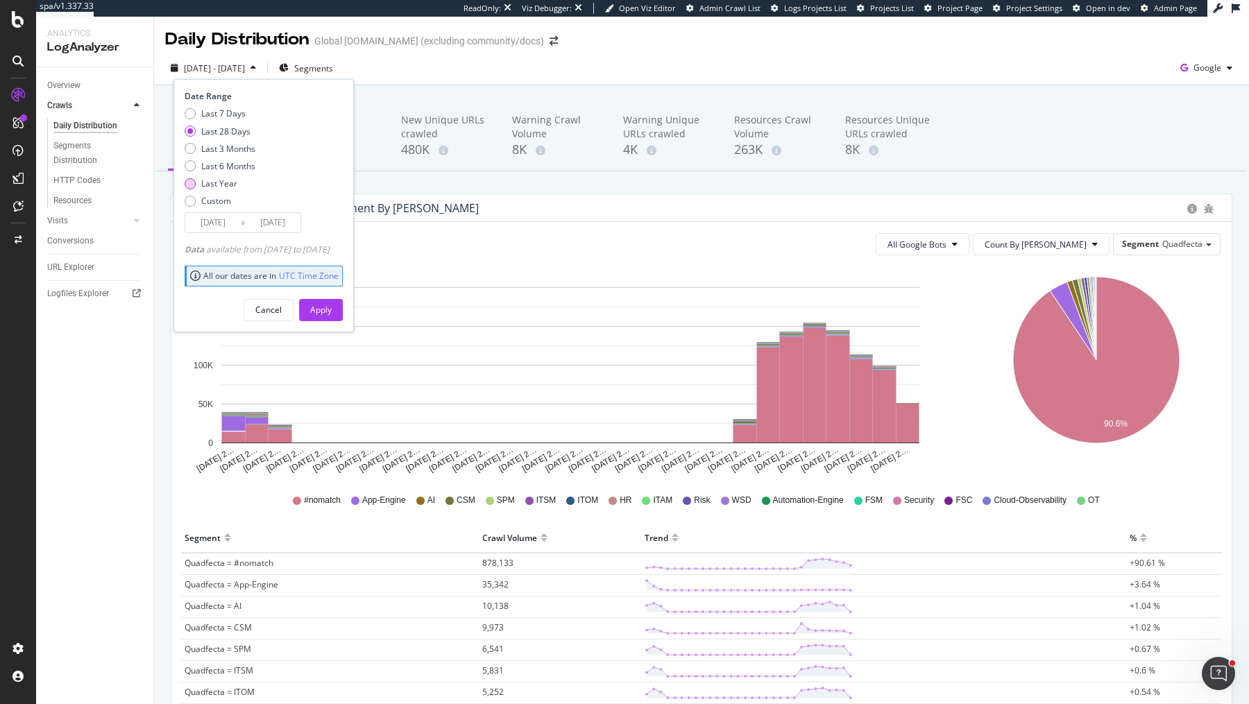
click at [223, 181] on div "Last Year" at bounding box center [219, 184] width 36 height 12
type input "[DATE]"
click at [332, 310] on div "Apply" at bounding box center [321, 310] width 22 height 12
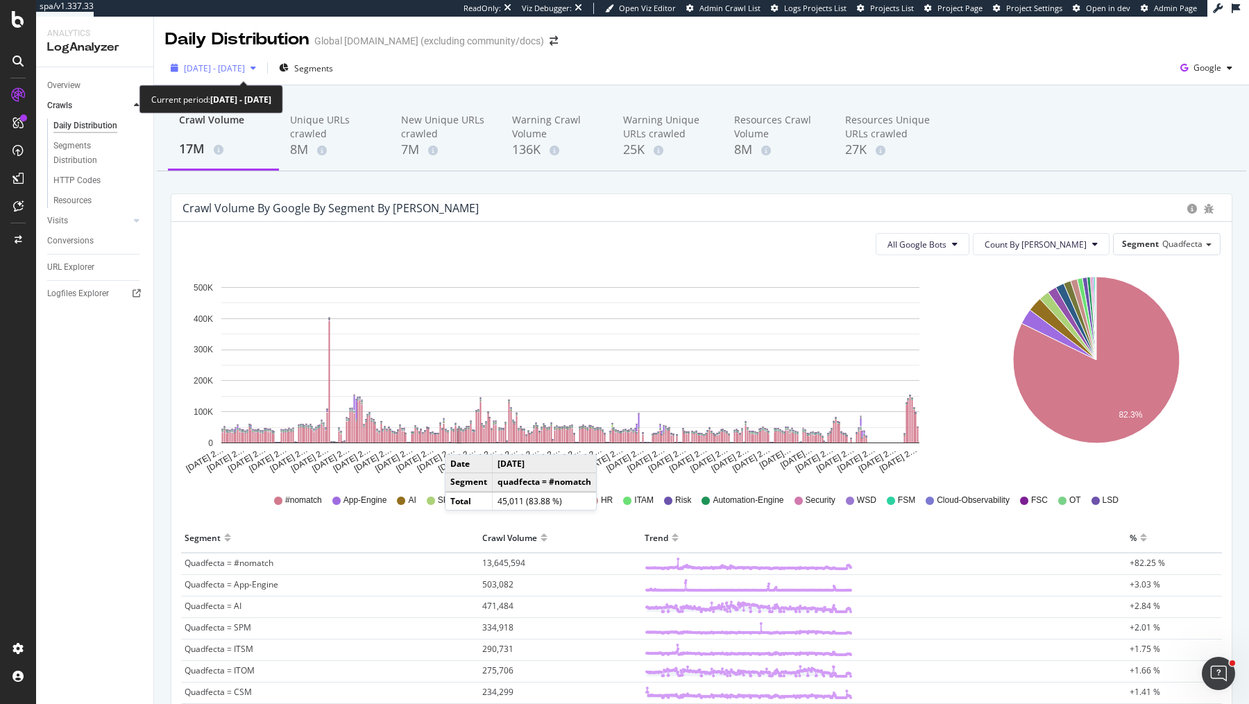
click at [245, 66] on span "[DATE] - [DATE]" at bounding box center [214, 68] width 61 height 12
click at [664, 53] on div "[DATE] - [DATE] Segments Google" at bounding box center [701, 68] width 1095 height 34
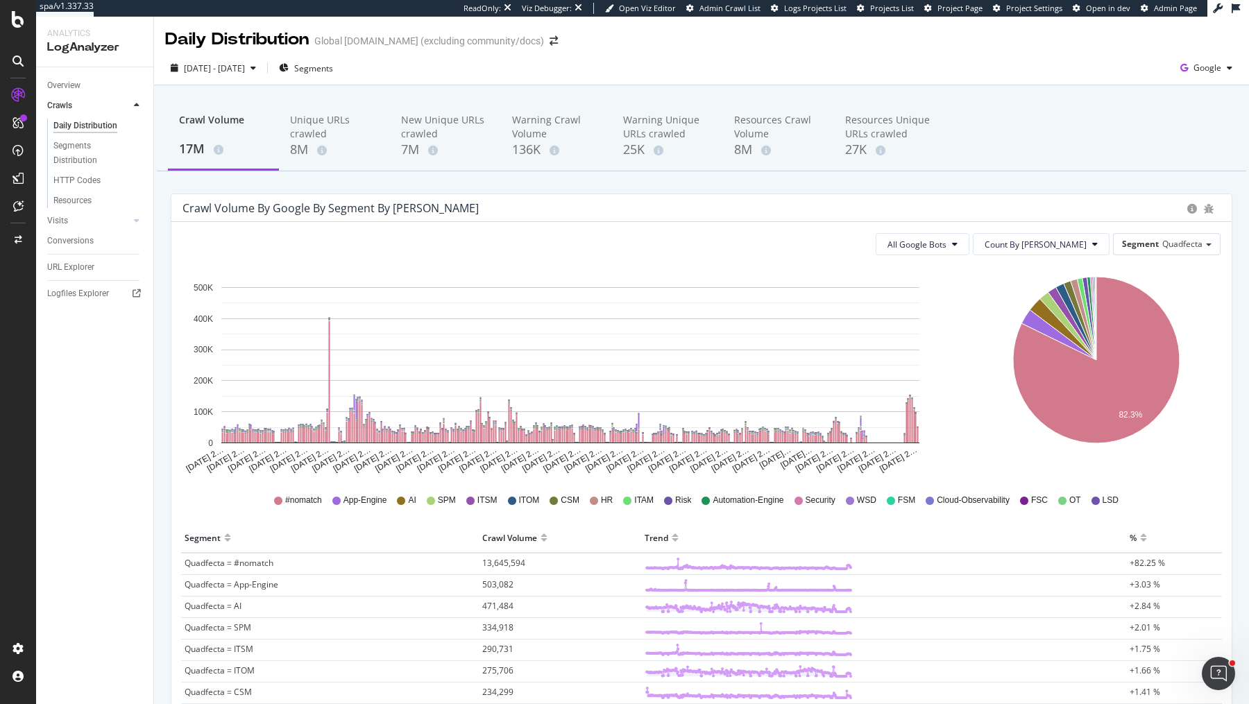
click at [72, 263] on div "URL Explorer" at bounding box center [70, 267] width 47 height 15
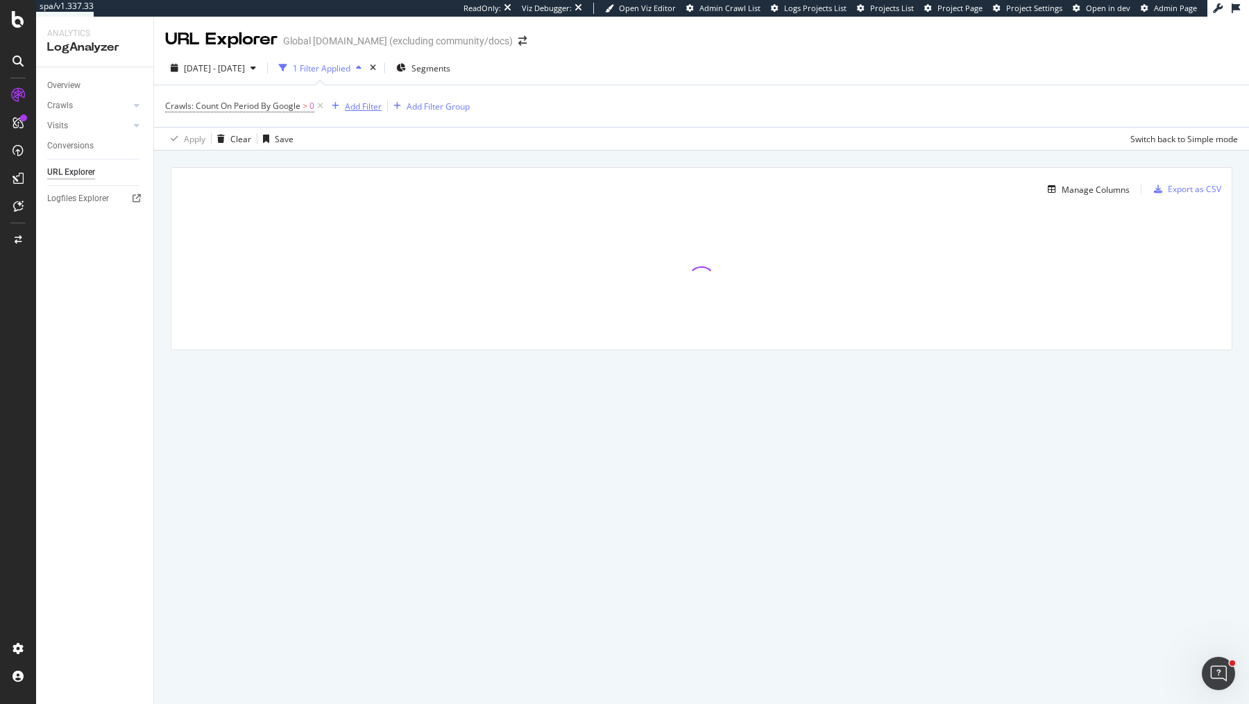
click at [352, 104] on div "Add Filter" at bounding box center [363, 107] width 37 height 12
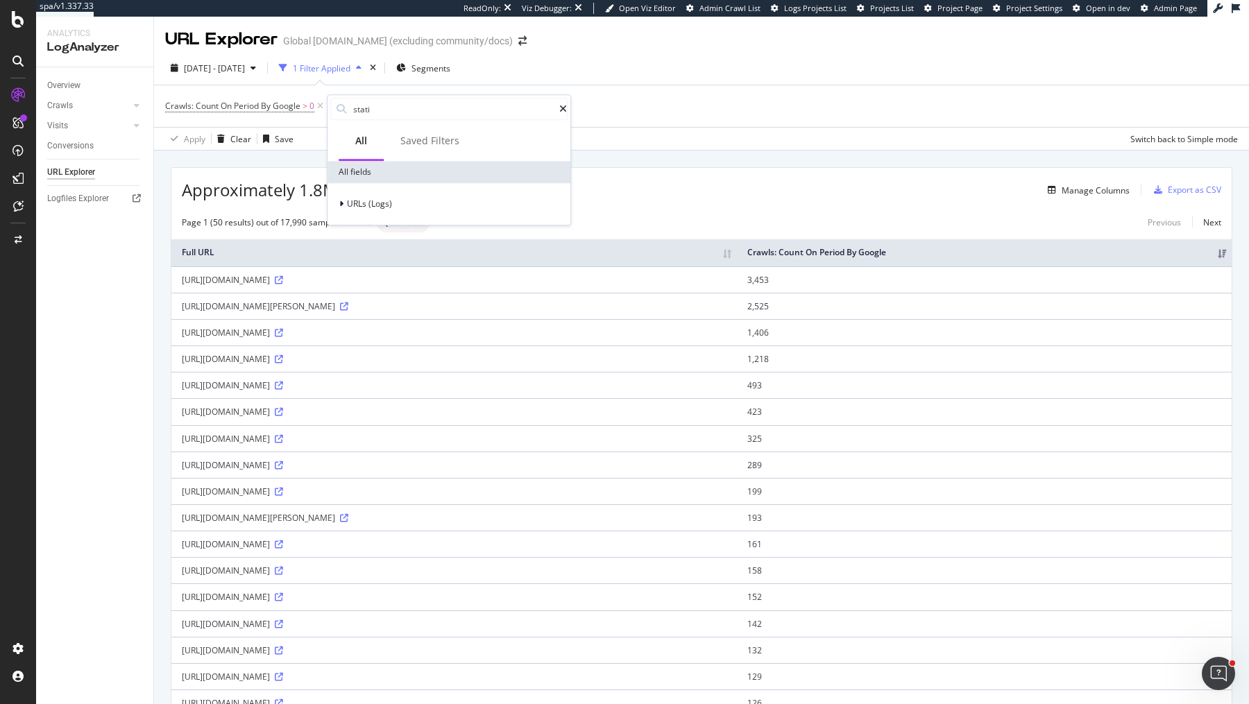
type input "static"
type input "resour"
click at [383, 198] on span "Segments:" at bounding box center [366, 202] width 43 height 12
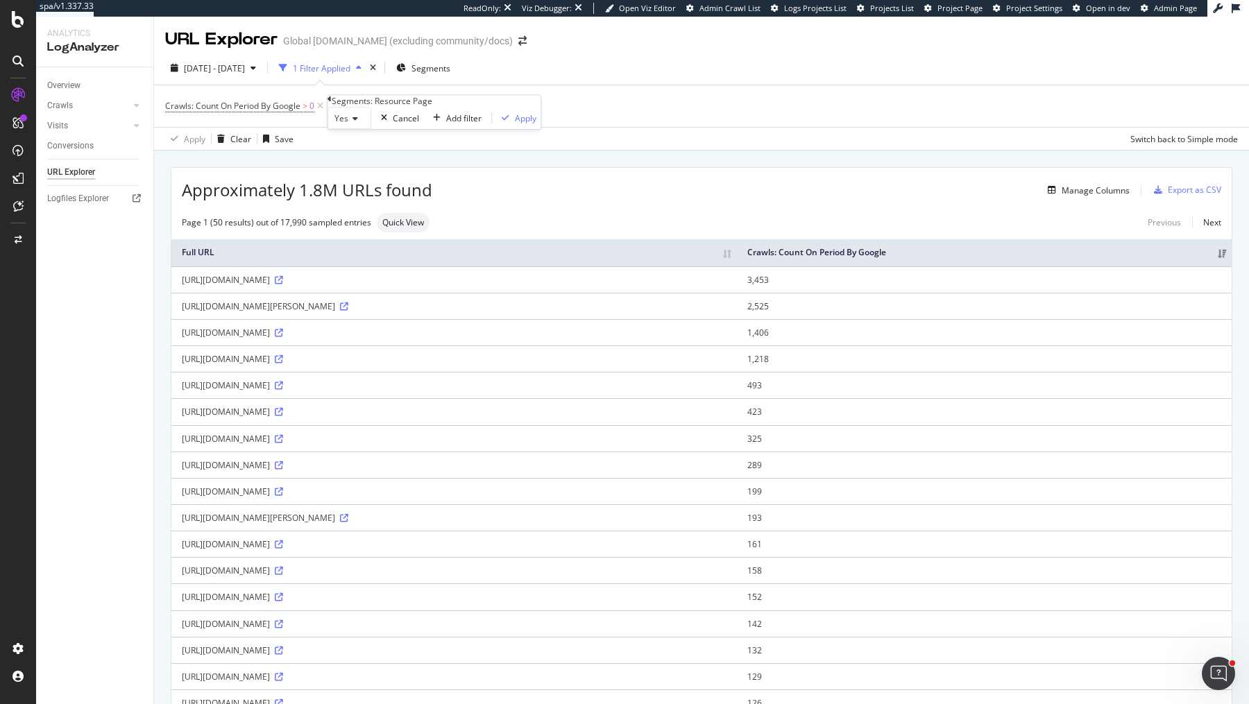
click at [355, 129] on div "Yes" at bounding box center [350, 118] width 44 height 22
click at [343, 158] on span "No" at bounding box center [337, 152] width 11 height 12
click at [491, 129] on div "No Cancel Add filter Apply" at bounding box center [433, 118] width 210 height 22
click at [512, 124] on div "Apply" at bounding box center [523, 118] width 22 height 12
click at [533, 105] on div "Add Filter" at bounding box center [518, 107] width 37 height 12
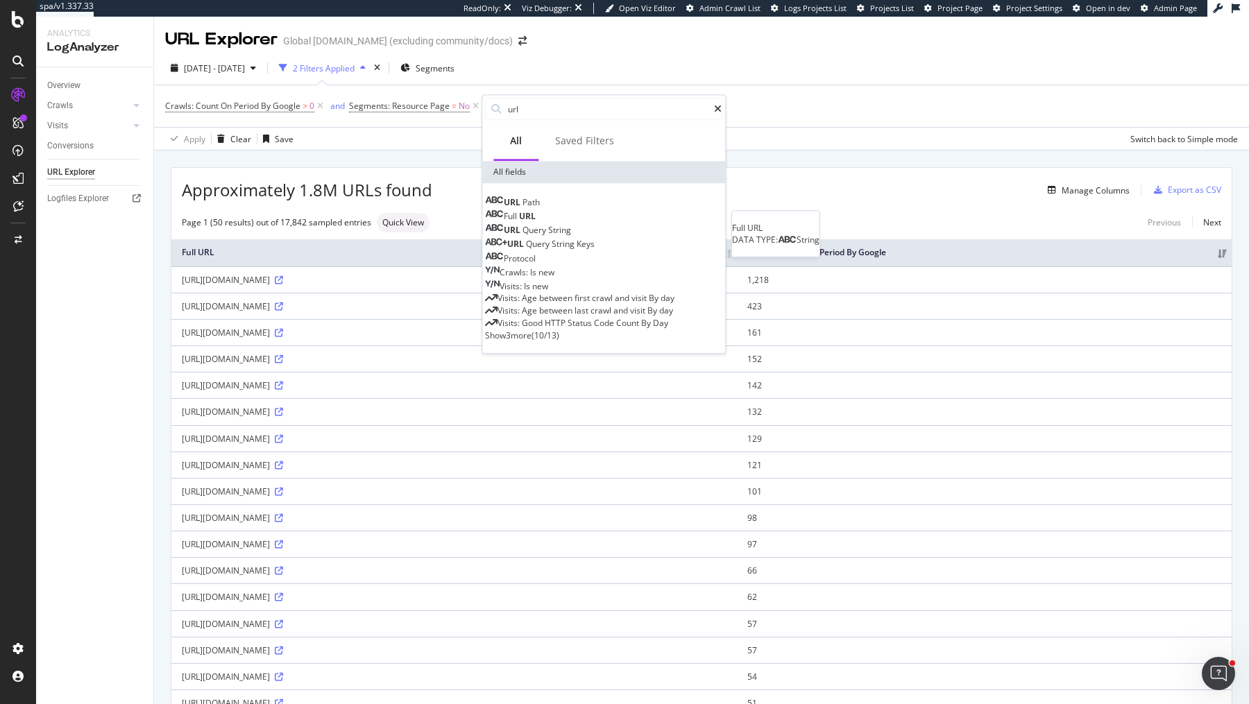
type input "url"
click at [519, 219] on span "Full" at bounding box center [511, 216] width 15 height 12
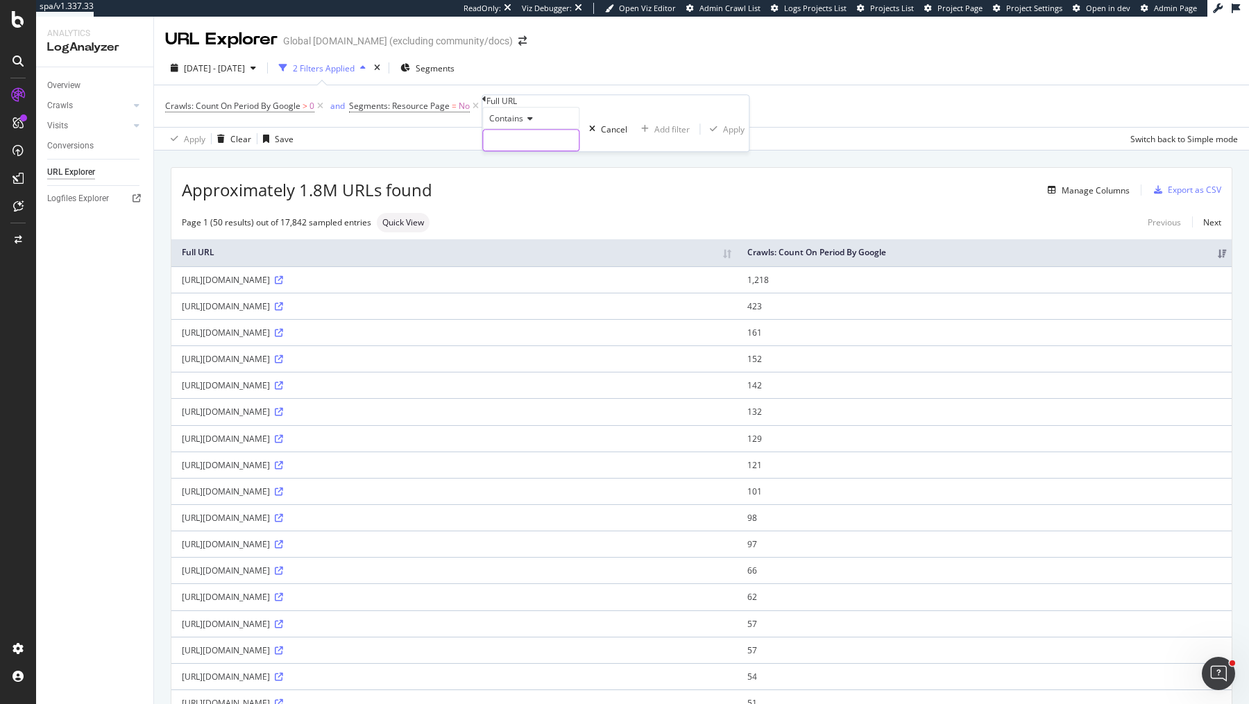
click at [543, 151] on input "text" at bounding box center [531, 140] width 96 height 21
type input "docs"
click at [731, 135] on div "Apply" at bounding box center [742, 130] width 22 height 12
